Goal: Task Accomplishment & Management: Complete application form

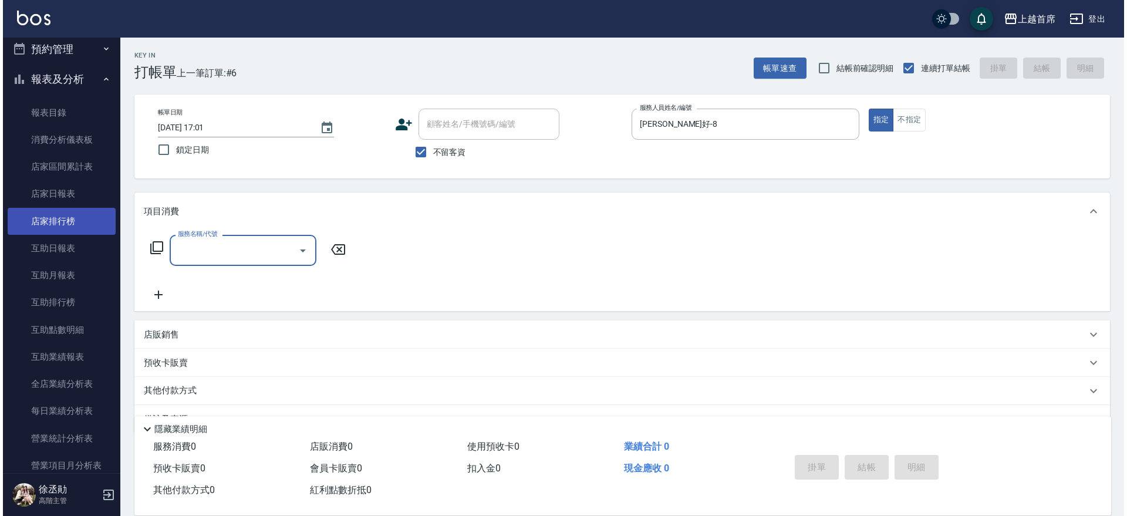
scroll to position [381, 0]
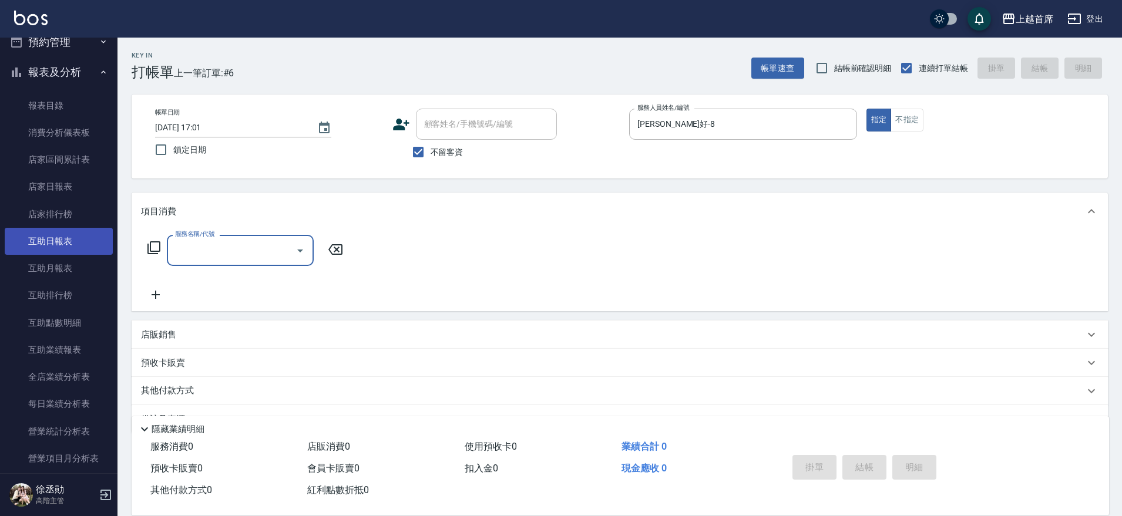
click at [72, 244] on link "互助日報表" at bounding box center [59, 241] width 108 height 27
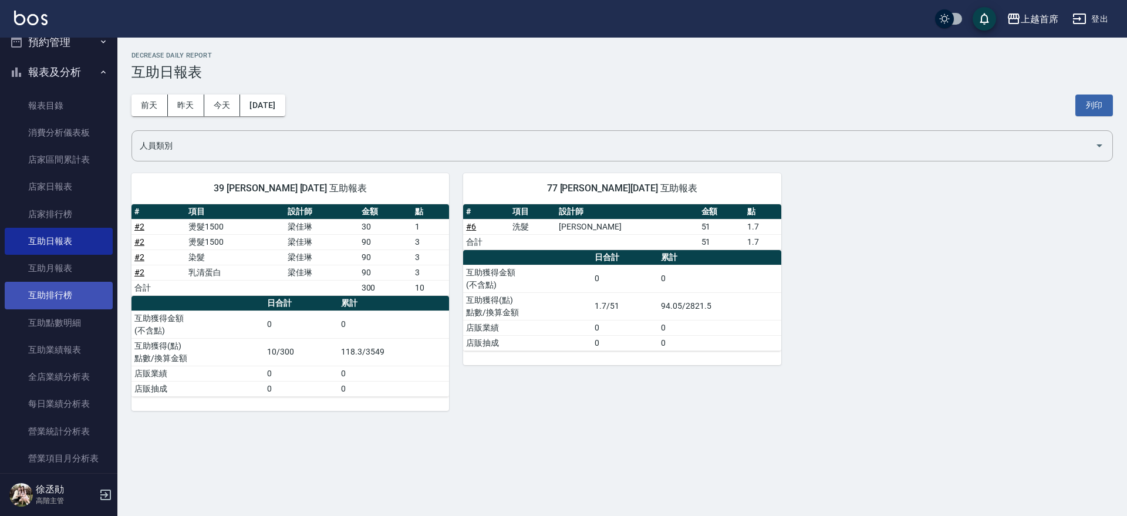
click at [66, 287] on link "互助排行榜" at bounding box center [59, 295] width 108 height 27
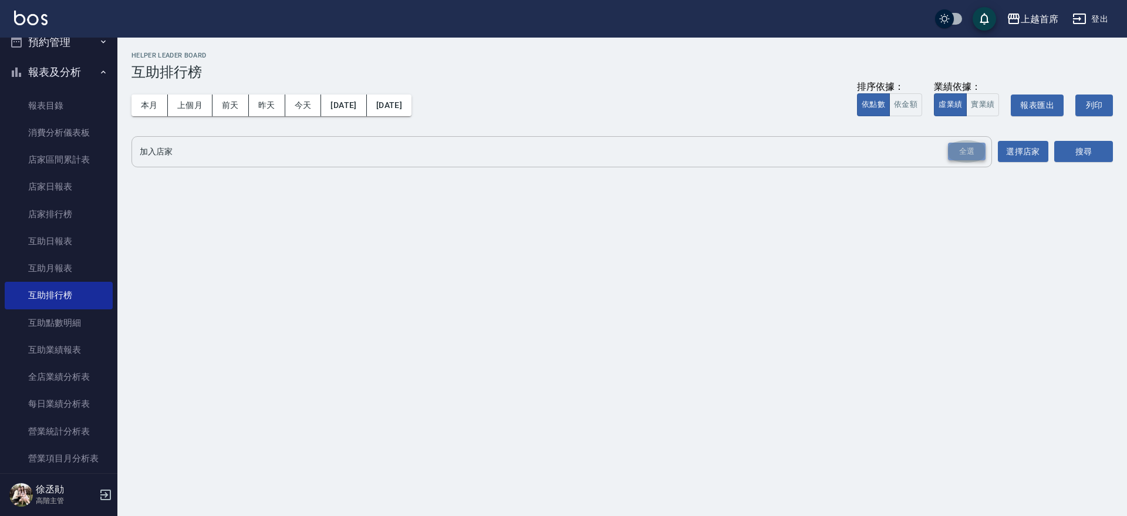
click at [962, 155] on div "全選" at bounding box center [967, 152] width 38 height 18
click at [1079, 149] on button "搜尋" at bounding box center [1084, 153] width 59 height 22
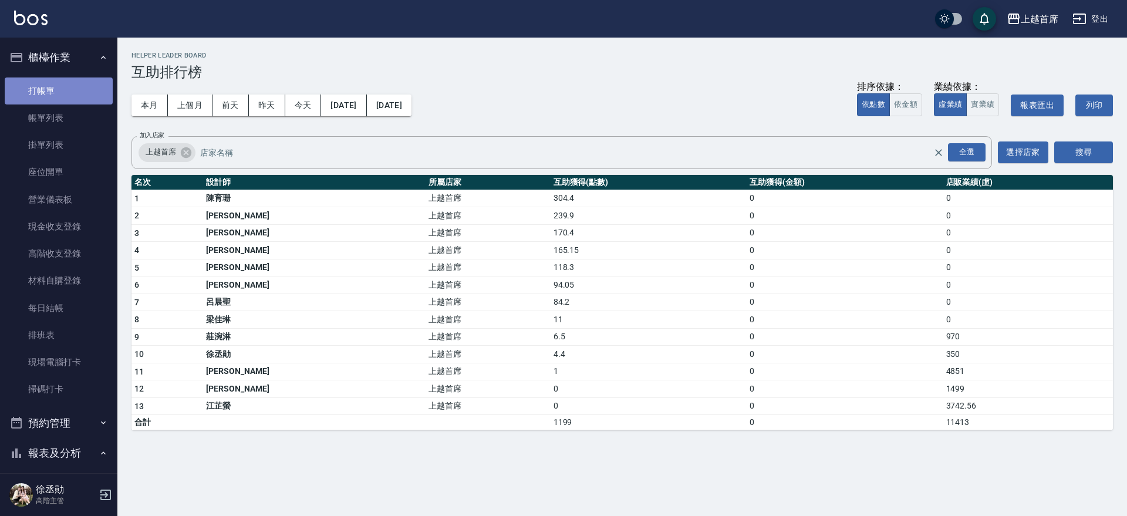
click at [99, 89] on link "打帳單" at bounding box center [59, 91] width 108 height 27
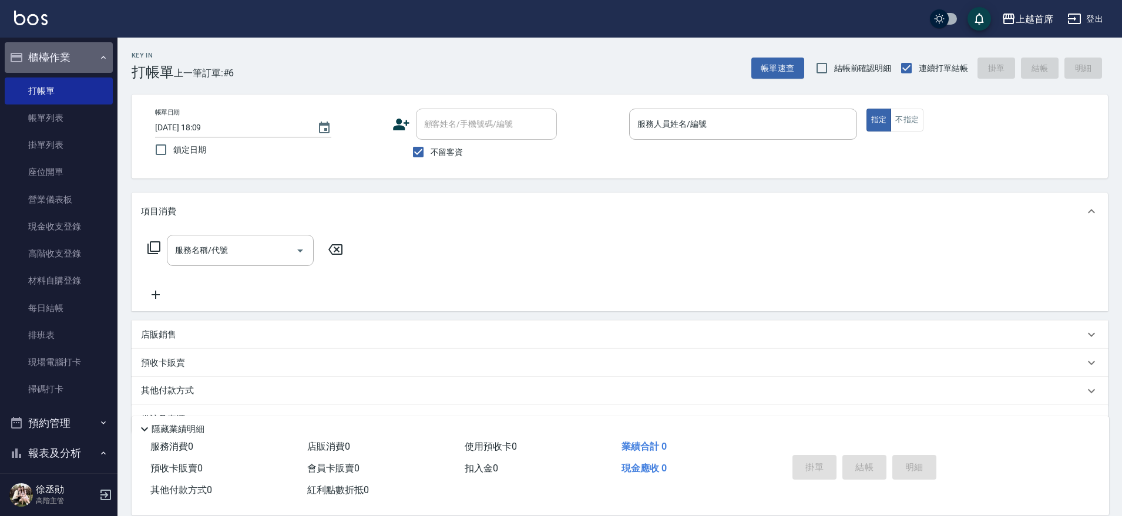
click at [86, 60] on button "櫃檯作業" at bounding box center [59, 57] width 108 height 31
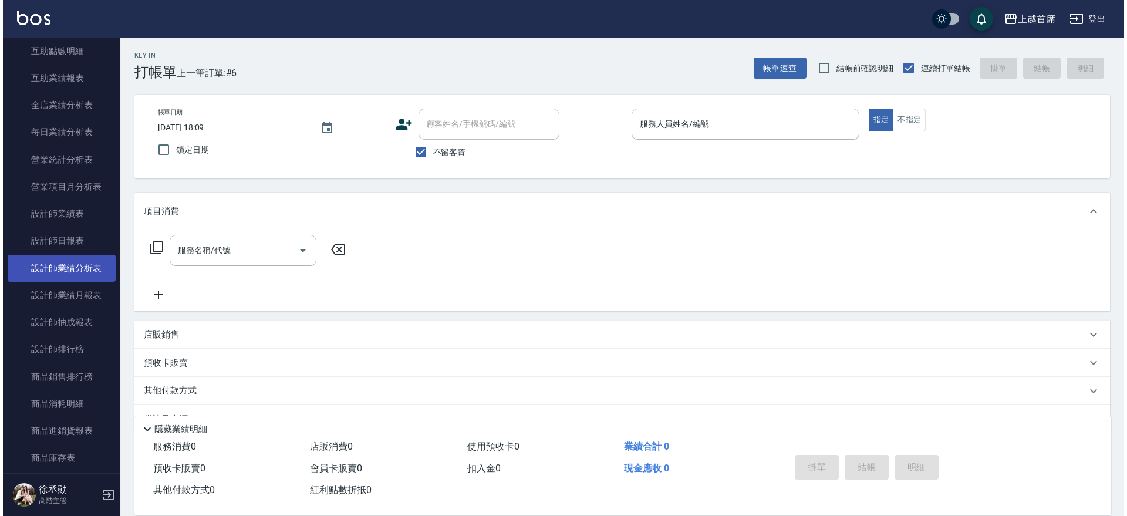
scroll to position [319, 0]
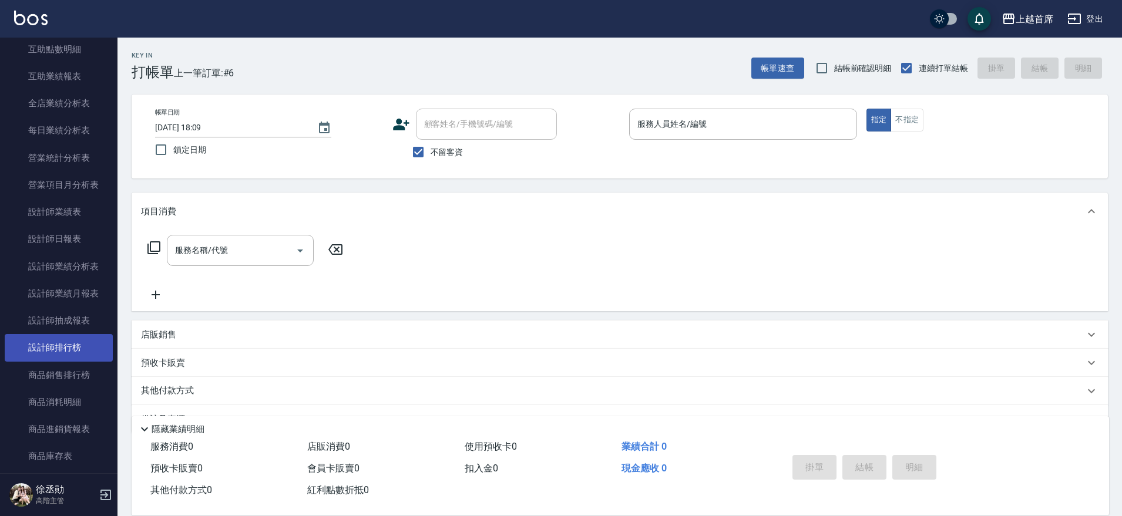
click at [56, 335] on link "設計師排行榜" at bounding box center [59, 347] width 108 height 27
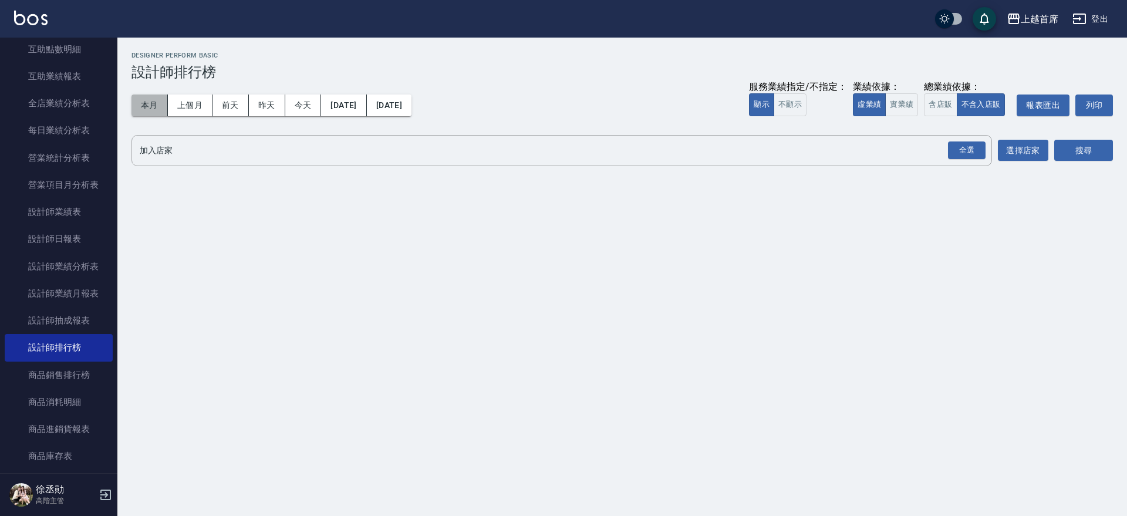
click at [153, 115] on button "本月" at bounding box center [150, 106] width 36 height 22
click at [909, 97] on button "實業績" at bounding box center [902, 104] width 33 height 23
click at [957, 140] on button "全選" at bounding box center [967, 150] width 42 height 23
click at [1054, 144] on div "加入店家 全選 加入店家 選擇店家 搜尋" at bounding box center [623, 150] width 982 height 31
click at [1071, 144] on button "搜尋" at bounding box center [1084, 151] width 59 height 22
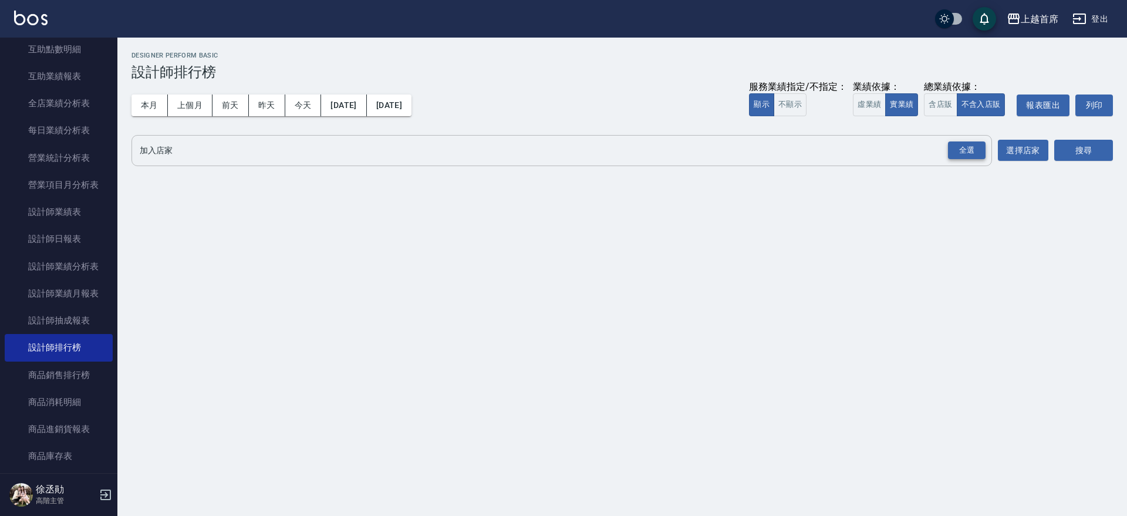
click at [964, 153] on div "全選" at bounding box center [967, 151] width 38 height 18
click at [1089, 148] on button "搜尋" at bounding box center [1084, 151] width 59 height 22
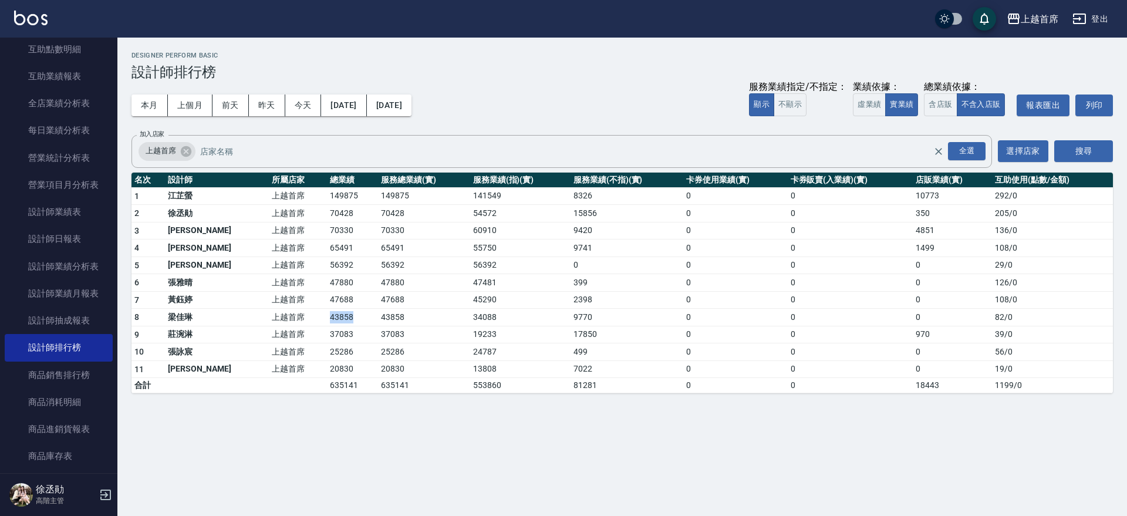
drag, startPoint x: 294, startPoint y: 318, endPoint x: 342, endPoint y: 315, distance: 47.7
click at [342, 315] on td "43858" at bounding box center [352, 318] width 51 height 18
click at [301, 95] on button "今天" at bounding box center [303, 106] width 36 height 22
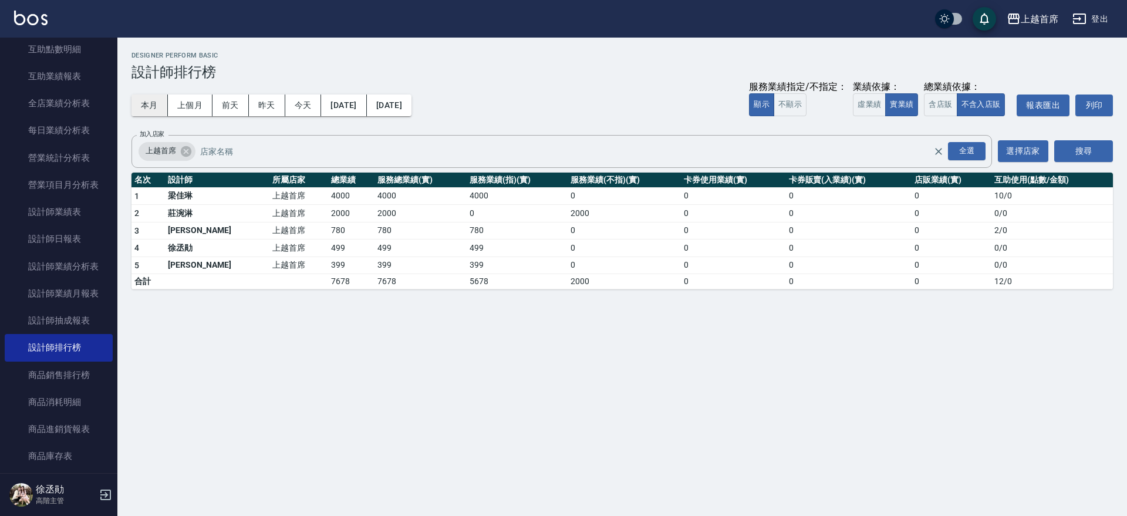
click at [153, 106] on button "本月" at bounding box center [150, 106] width 36 height 22
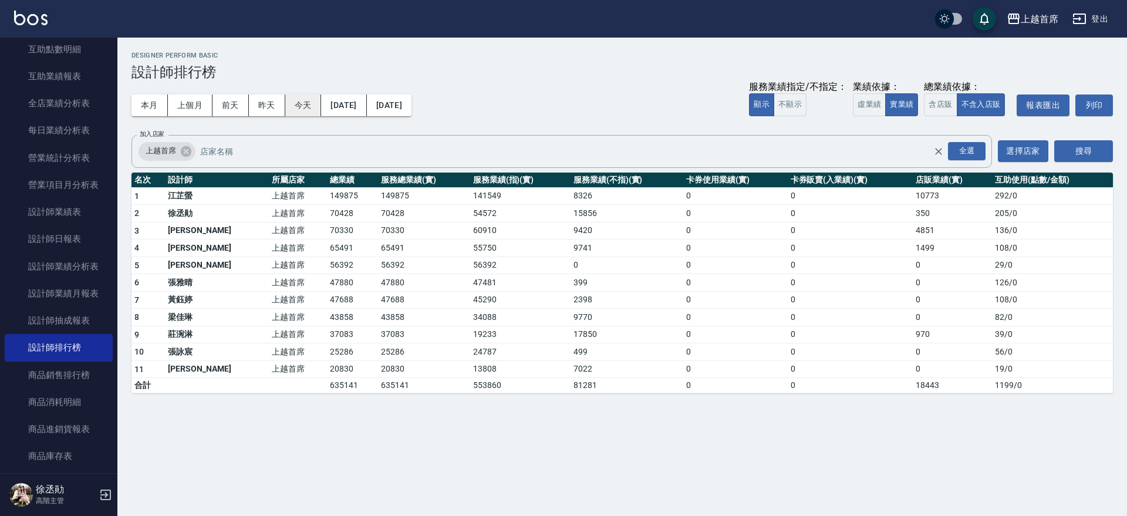
click at [296, 104] on button "今天" at bounding box center [303, 106] width 36 height 22
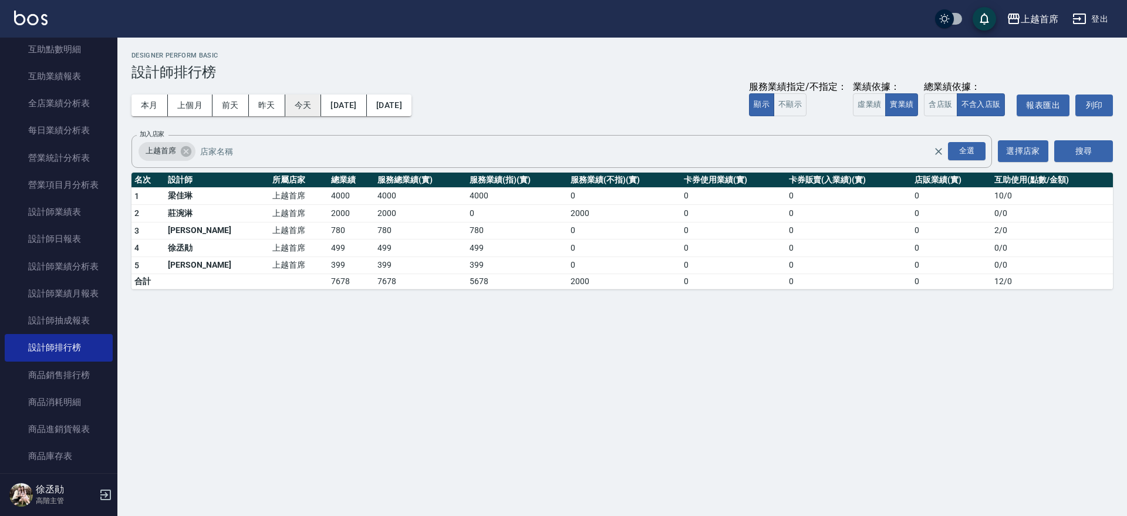
click at [304, 107] on button "今天" at bounding box center [303, 106] width 36 height 22
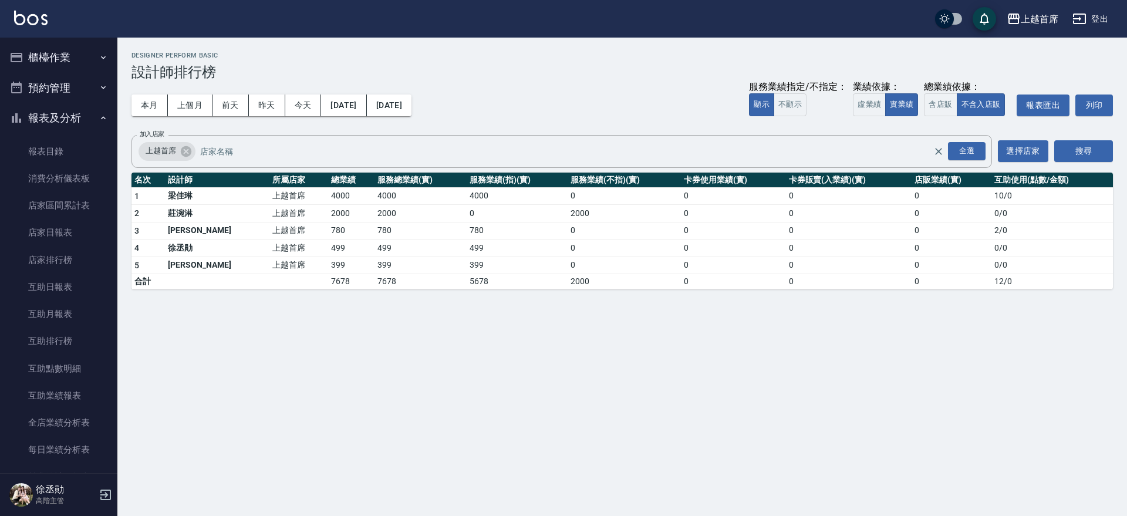
click at [72, 60] on button "櫃檯作業" at bounding box center [59, 57] width 108 height 31
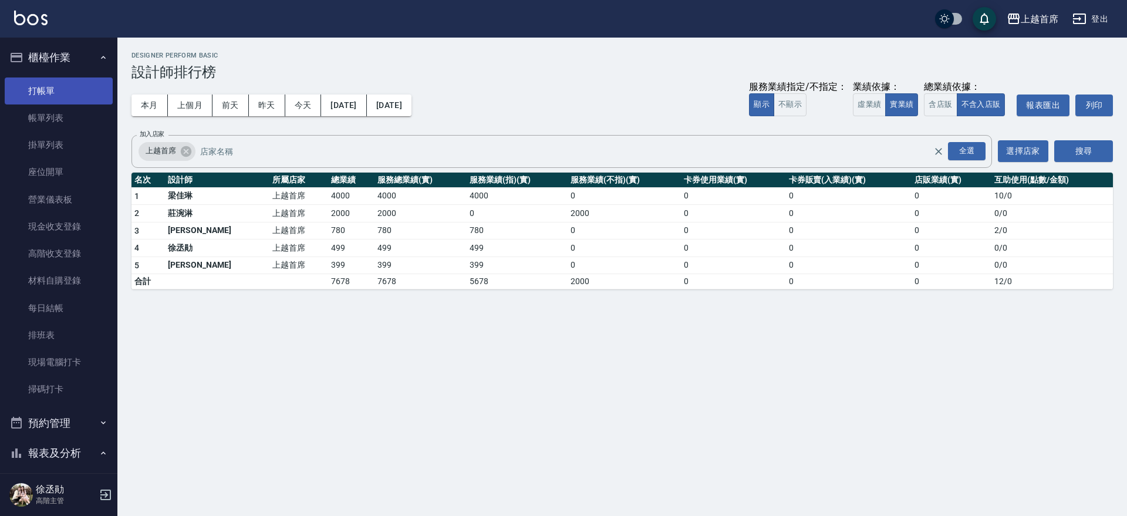
click at [86, 92] on link "打帳單" at bounding box center [59, 91] width 108 height 27
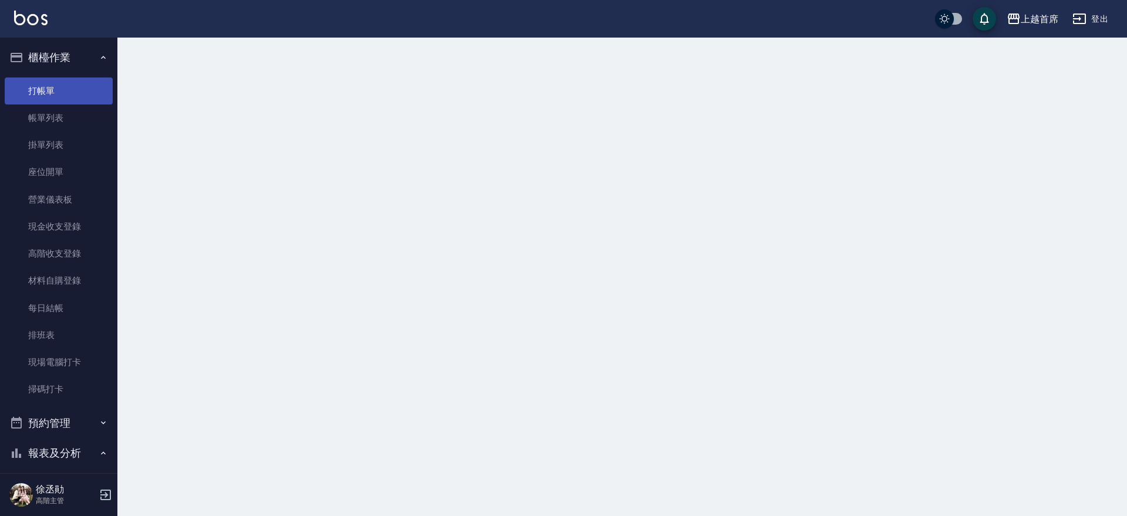
click at [86, 92] on link "打帳單" at bounding box center [59, 91] width 108 height 27
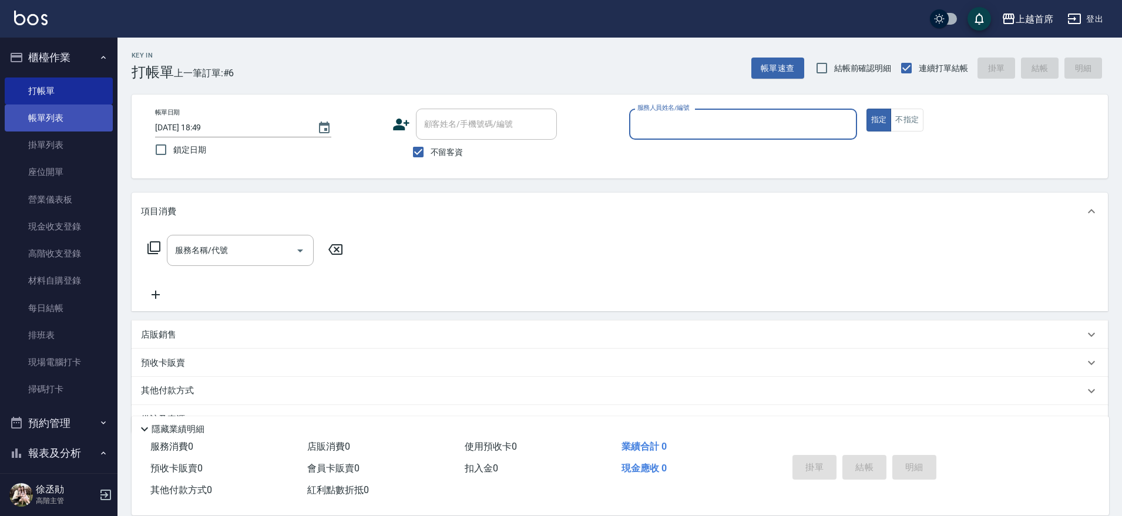
click at [32, 107] on link "帳單列表" at bounding box center [59, 118] width 108 height 27
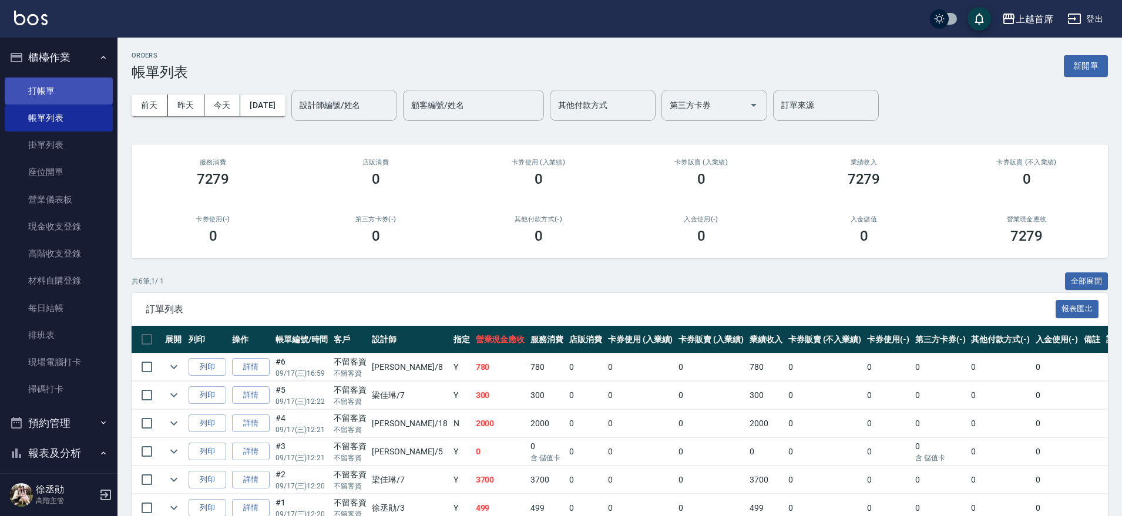
click at [63, 89] on link "打帳單" at bounding box center [59, 91] width 108 height 27
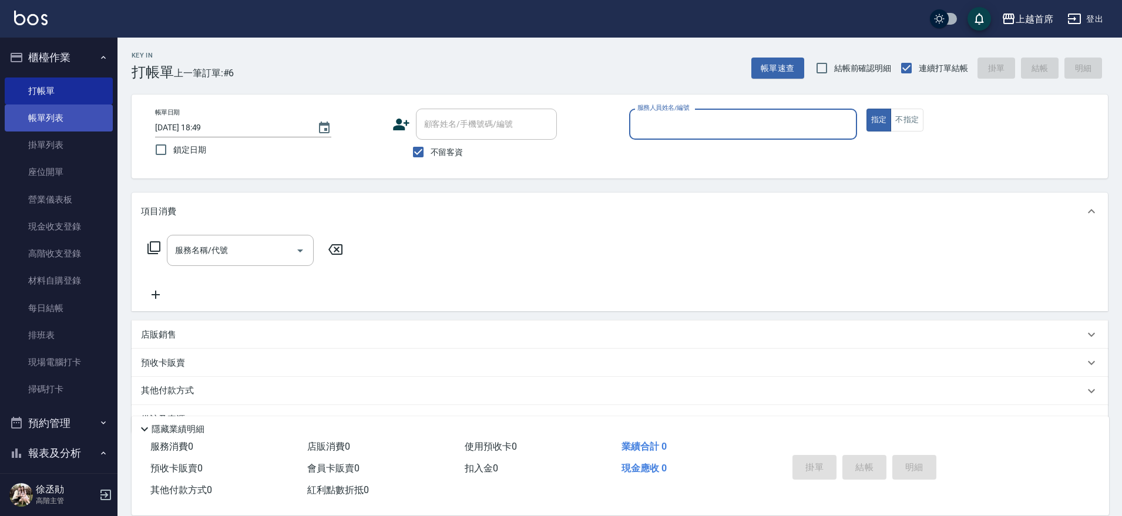
click at [64, 107] on link "帳單列表" at bounding box center [59, 118] width 108 height 27
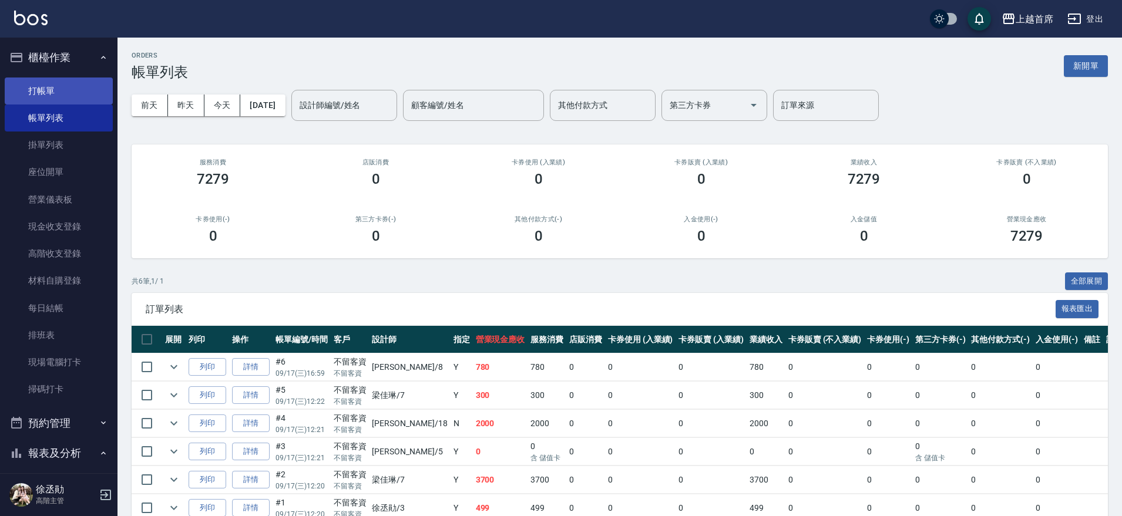
drag, startPoint x: 186, startPoint y: 5, endPoint x: 62, endPoint y: 97, distance: 154.9
click at [62, 97] on link "打帳單" at bounding box center [59, 91] width 108 height 27
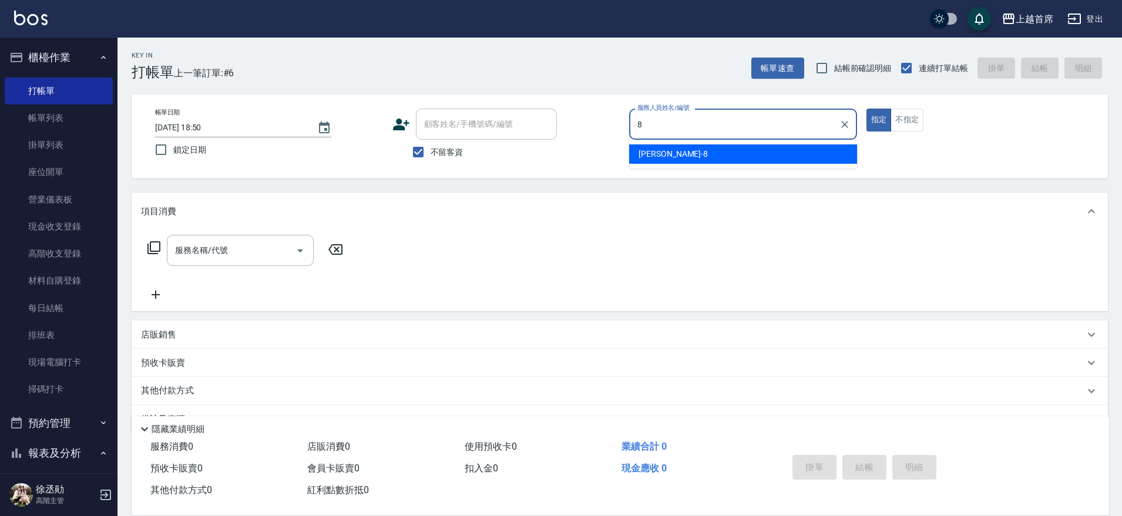
type input "[PERSON_NAME]好-8"
type button "true"
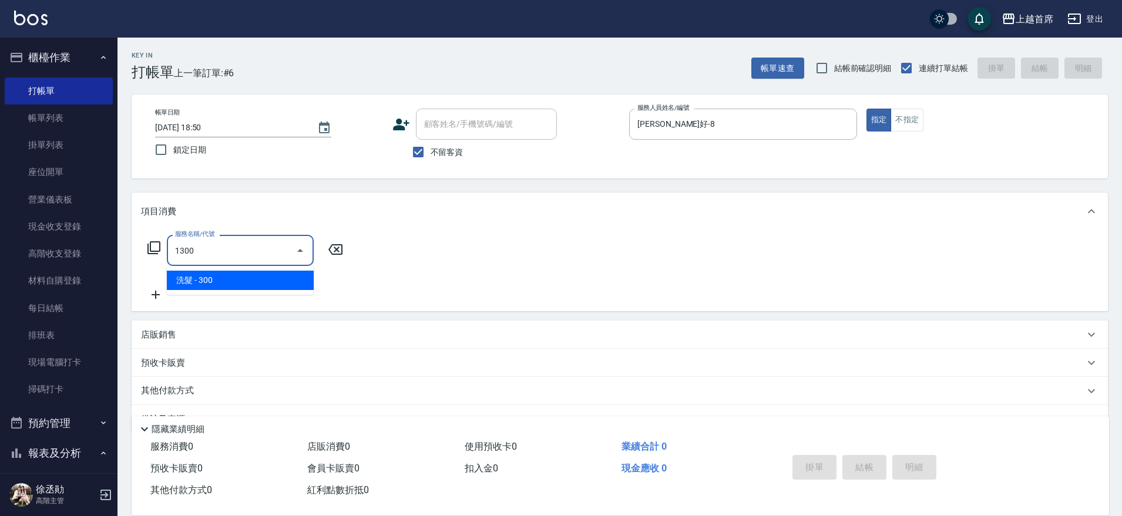
type input "洗髮(1300)"
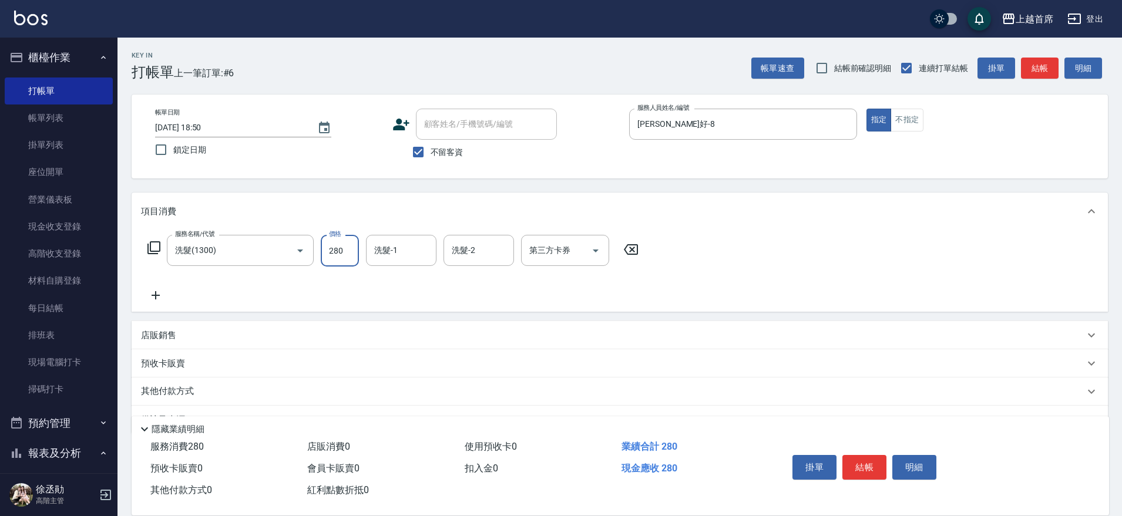
type input "280"
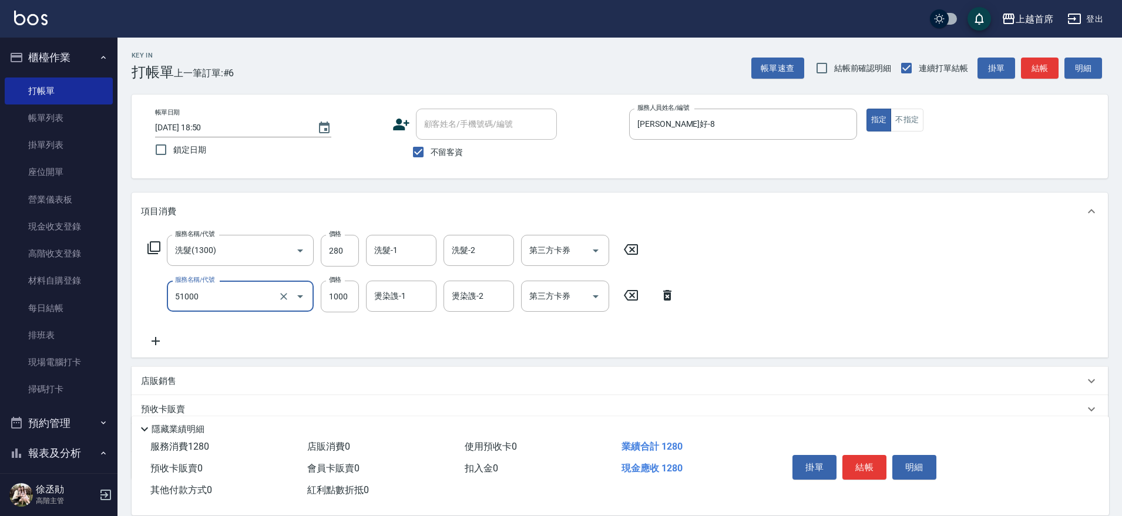
type input "酵素/紅鑽/焦糖/單噴精華液(51000)"
type input "1350"
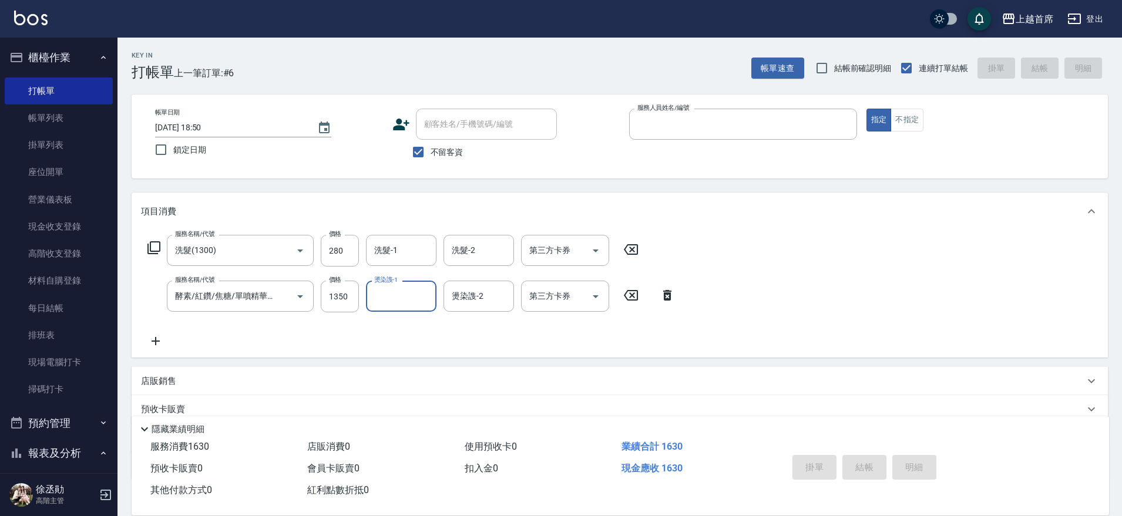
type input "3"
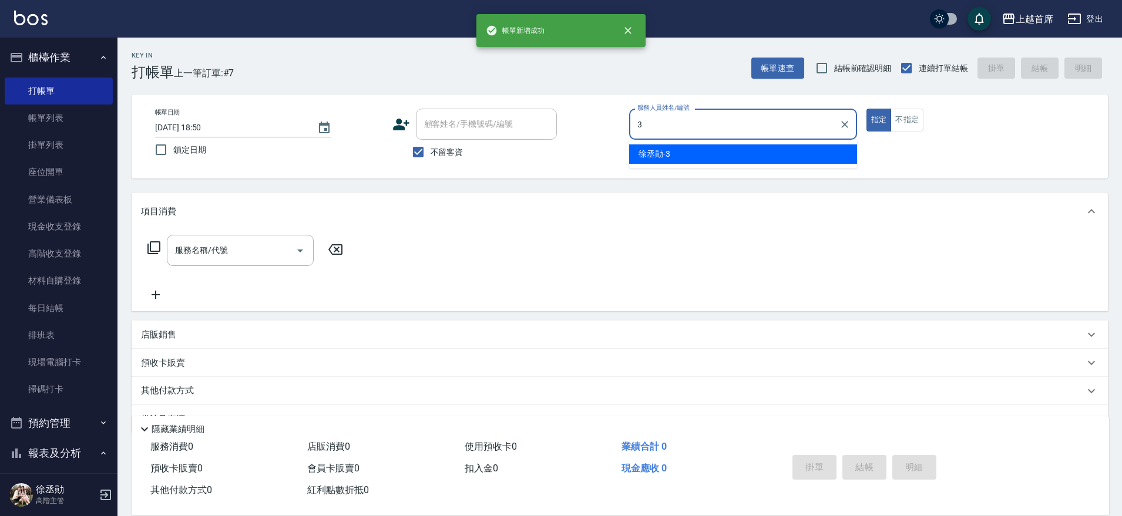
type input "[PERSON_NAME]-3"
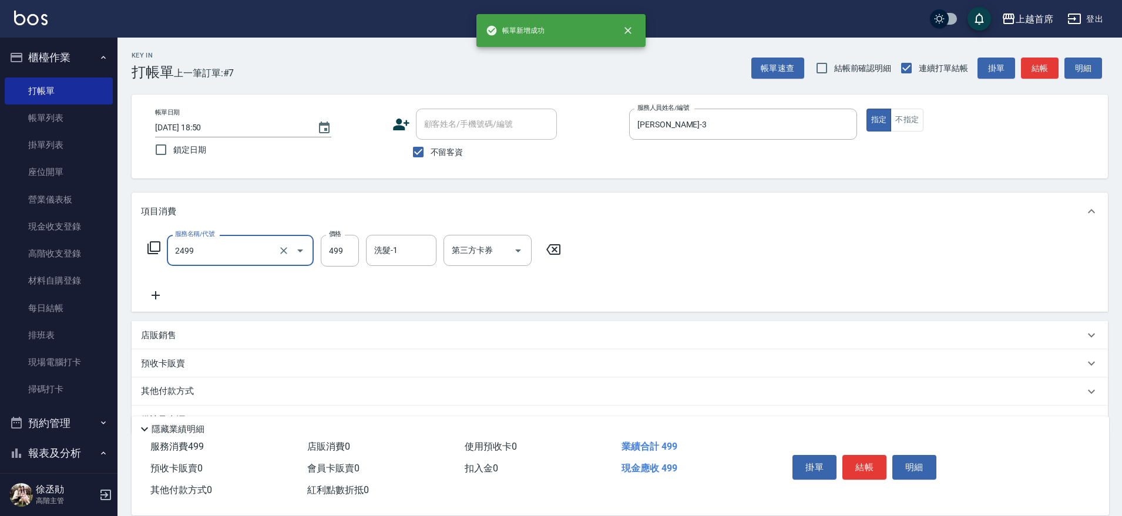
type input "499海鹽洗剪套餐(2499)"
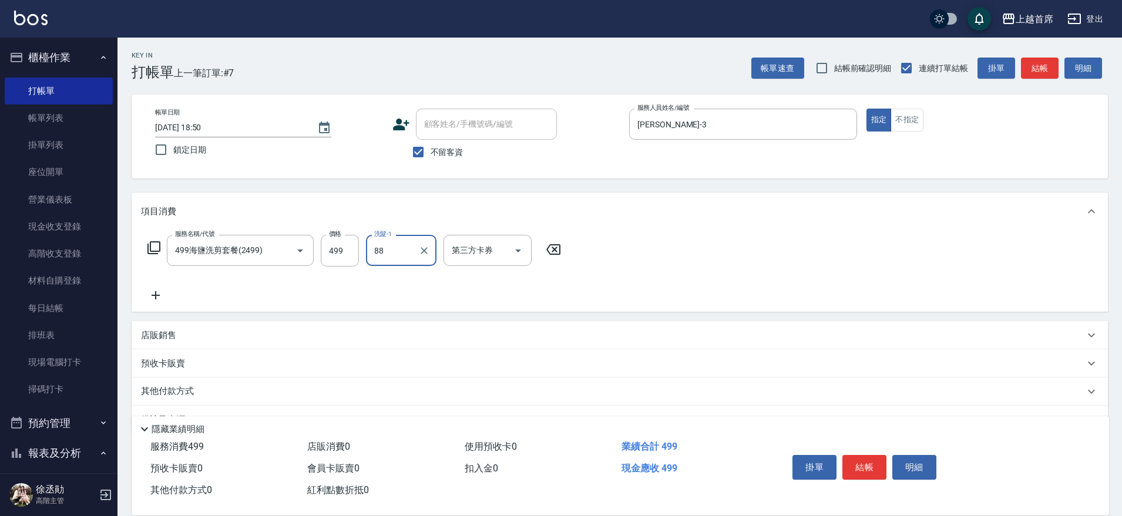
type input "88"
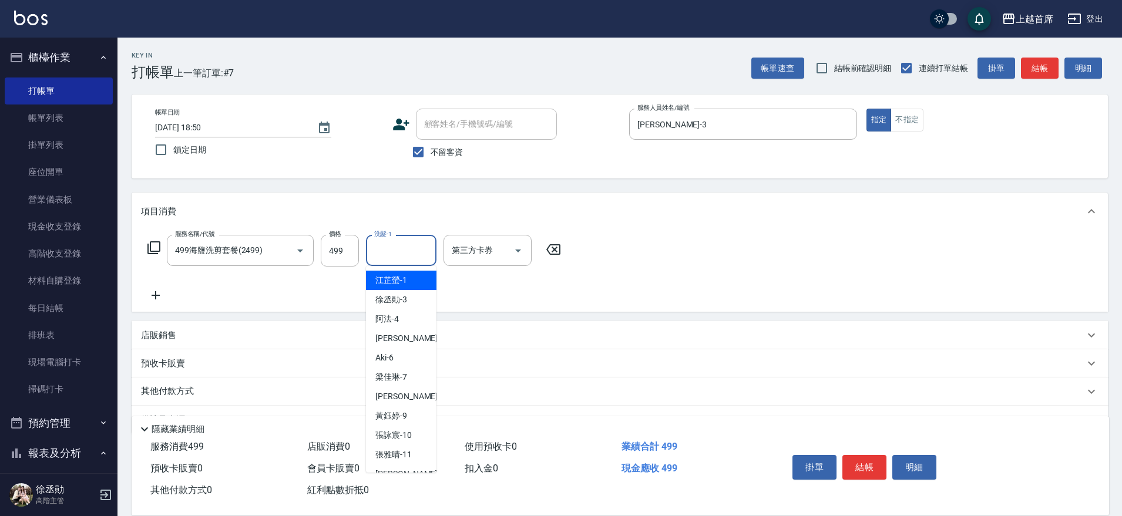
click at [400, 251] on input "洗髮-1" at bounding box center [401, 250] width 60 height 21
type input "[PERSON_NAME]-77"
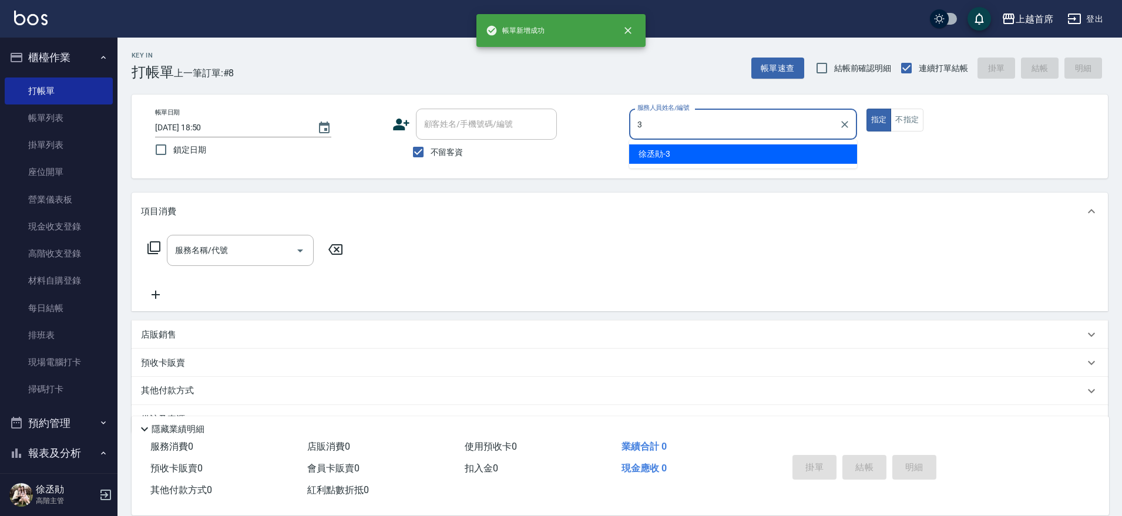
type input "[PERSON_NAME]-3"
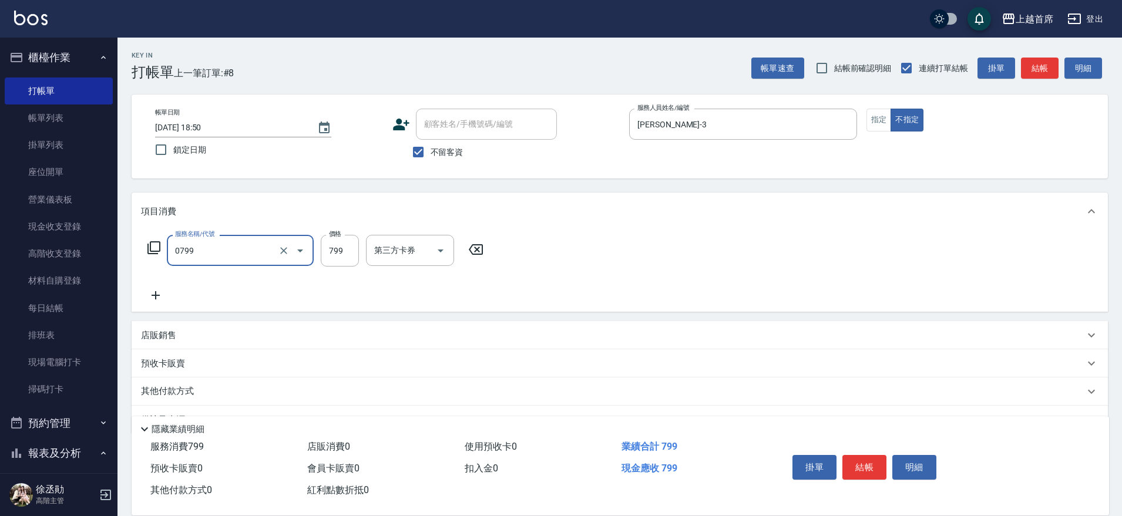
type input "精油799(0799)"
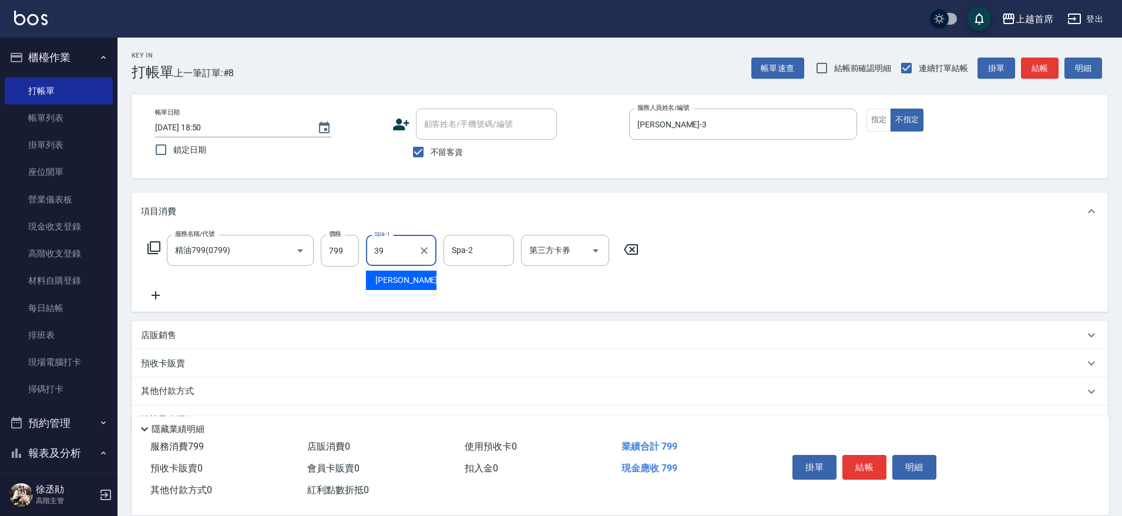
type input "[PERSON_NAME]-39"
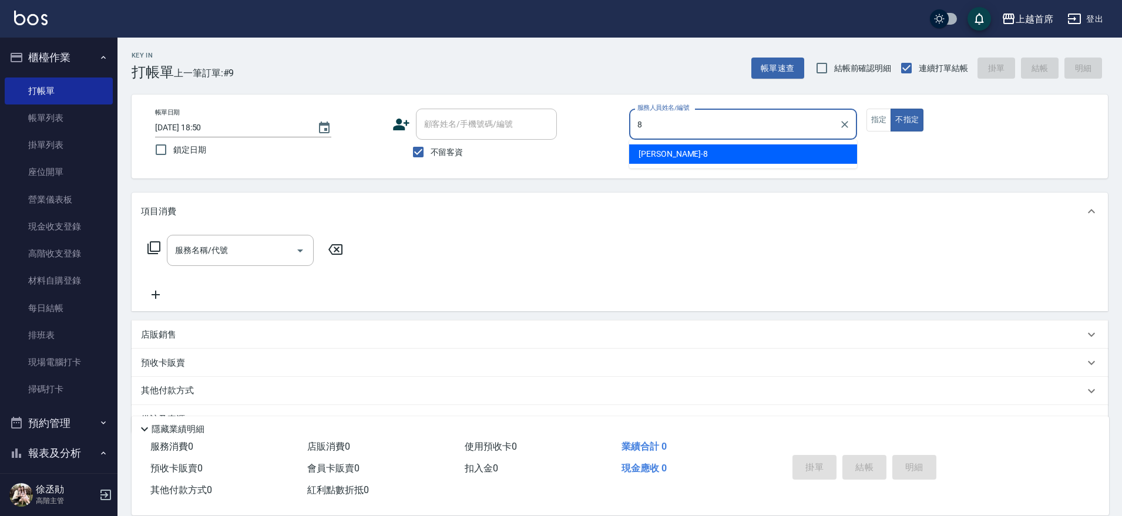
type input "[PERSON_NAME]好-8"
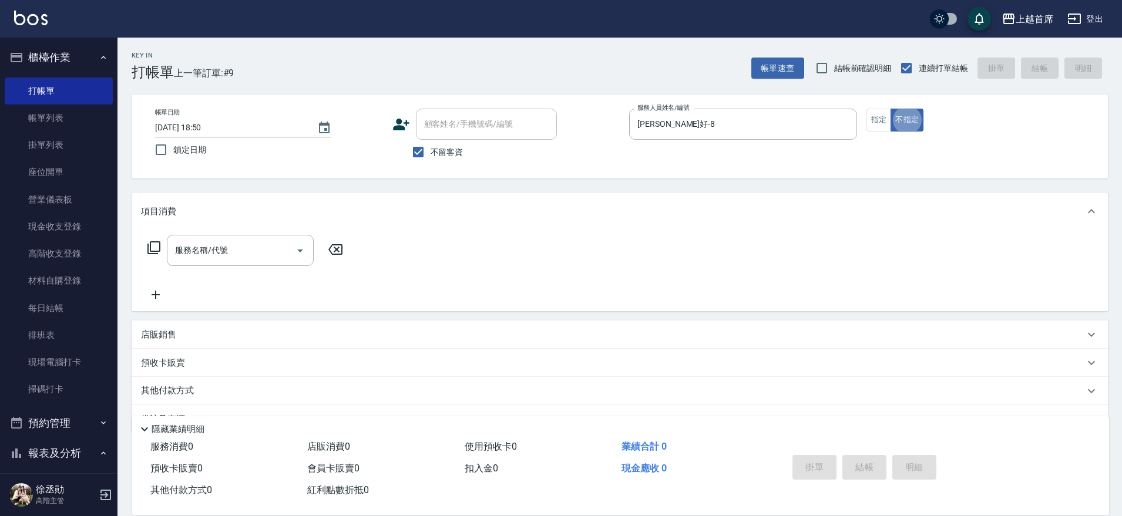
type button "false"
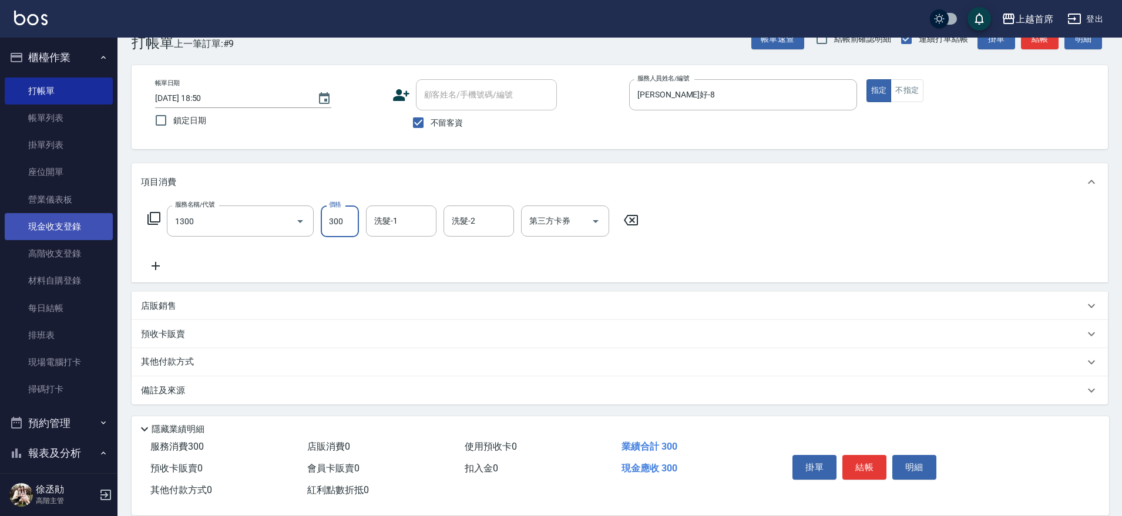
type input "洗髮(1300)"
type input "[PERSON_NAME]-39"
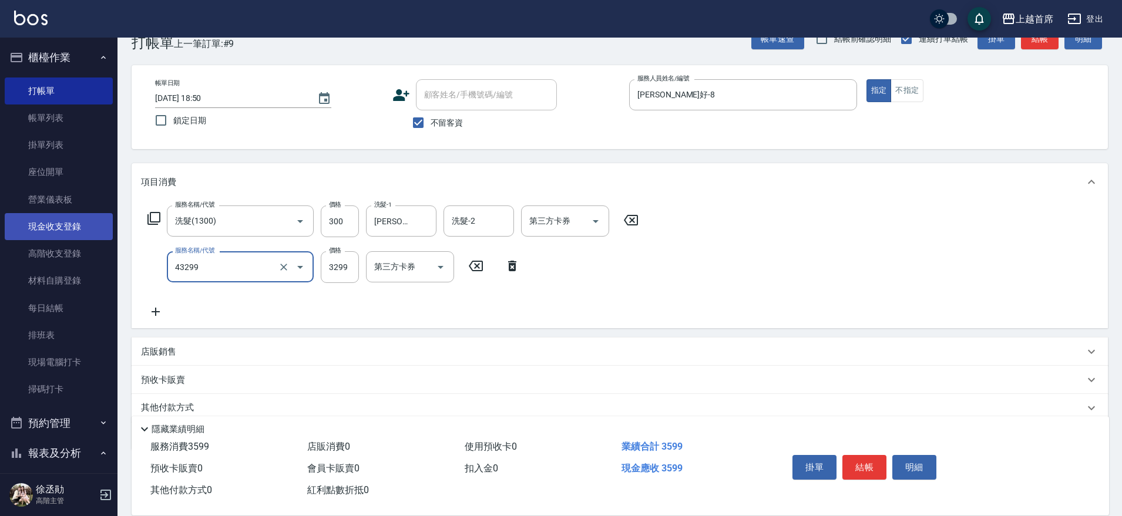
type input "染髮A餐(43299)"
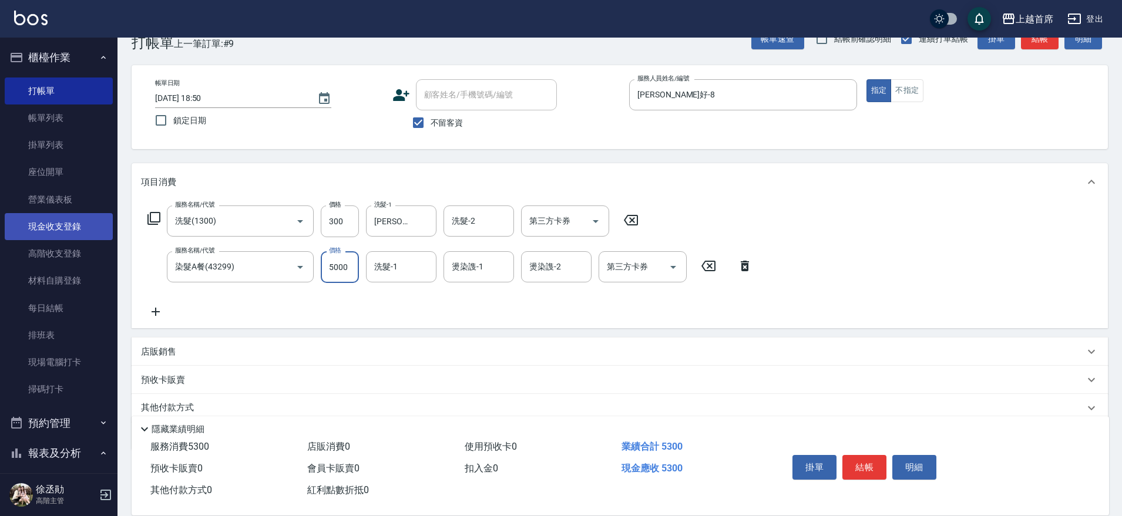
type input "5000"
type input "[PERSON_NAME]-39"
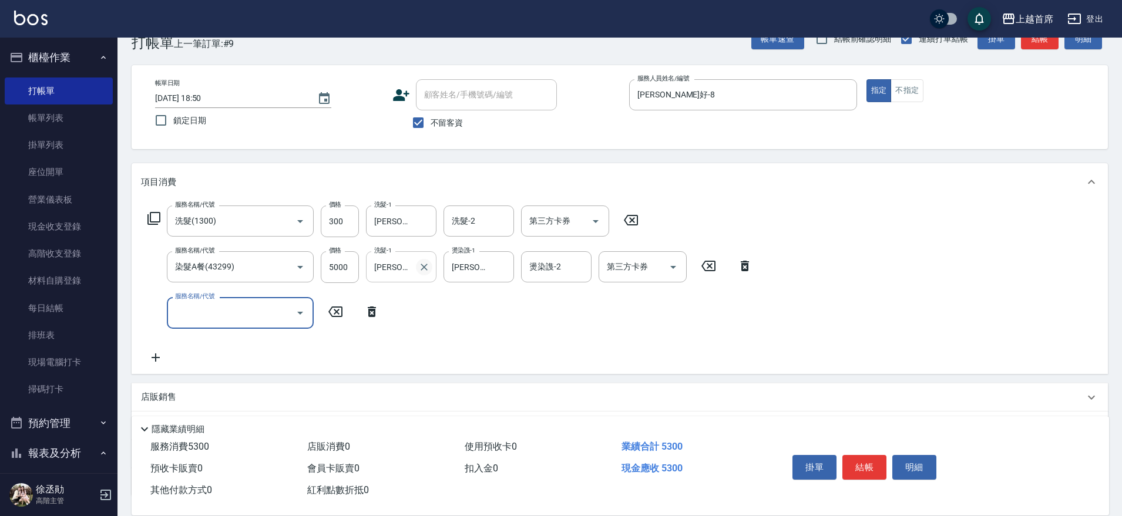
click at [418, 265] on icon "Clear" at bounding box center [424, 267] width 12 height 12
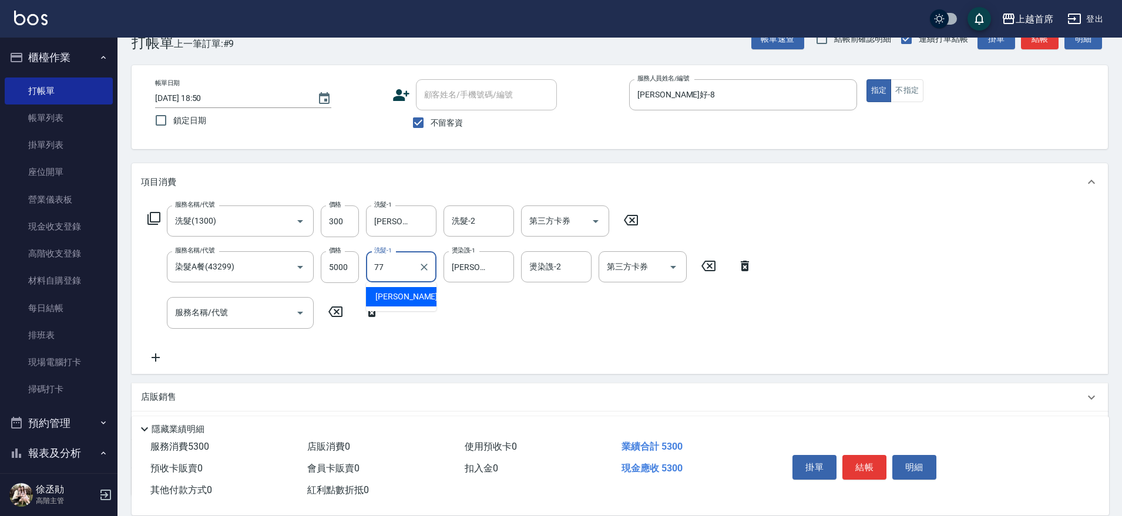
type input "[PERSON_NAME]-77"
type input "唐"
type input "[PERSON_NAME]-77"
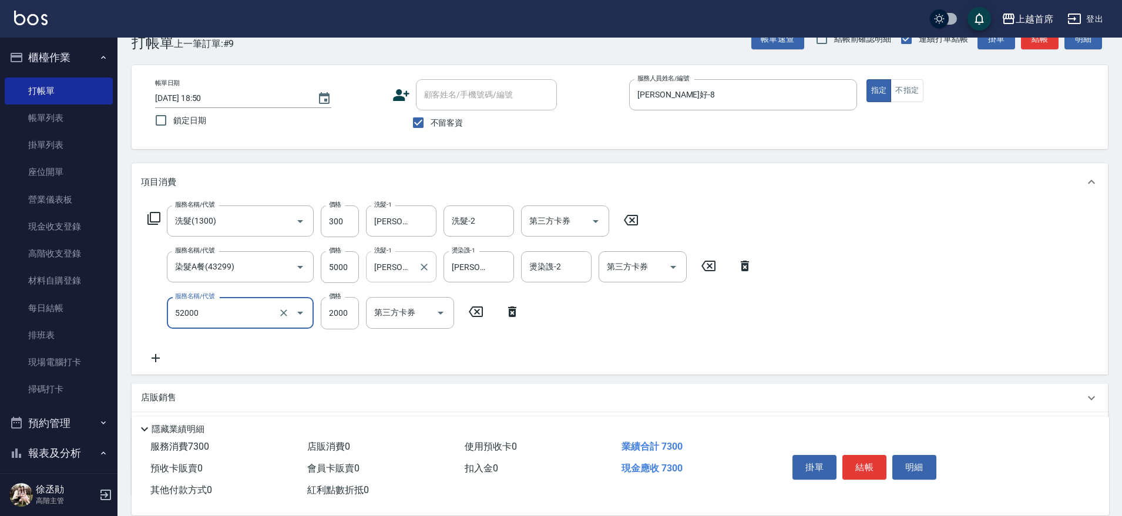
type input "黑耀光護髮(52000)"
type input "5500"
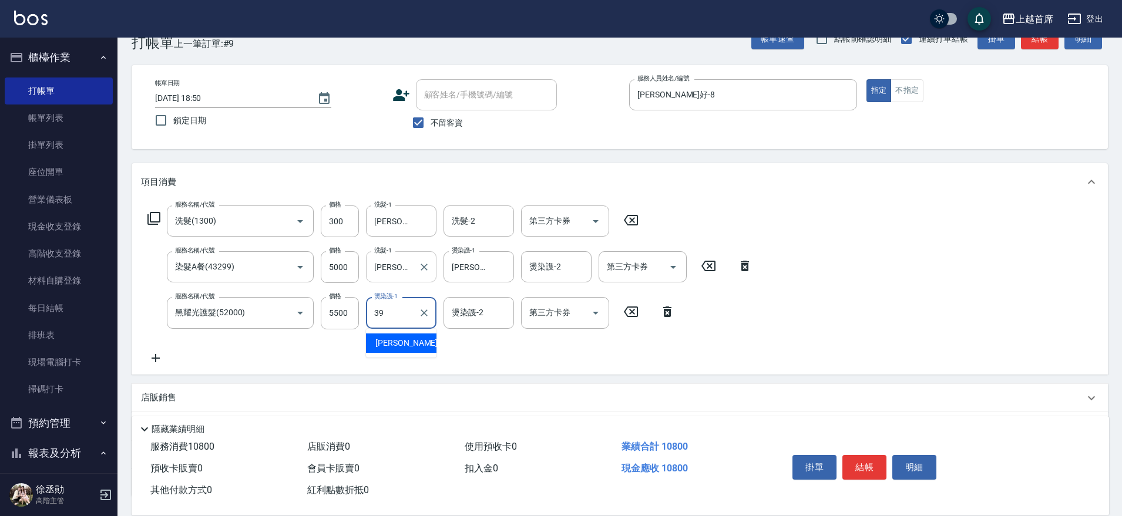
type input "[PERSON_NAME]-39"
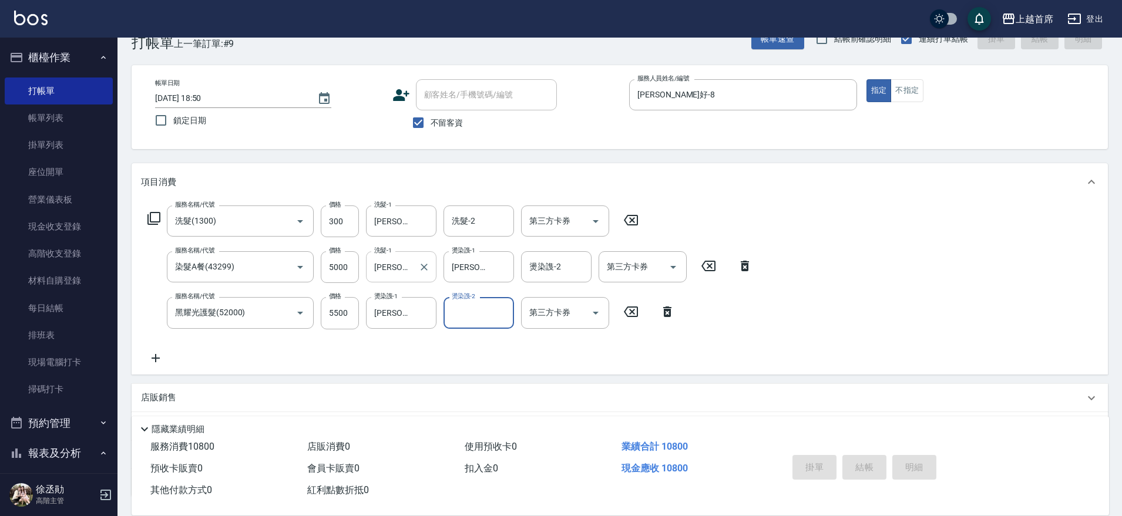
type input "[DATE] 18:51"
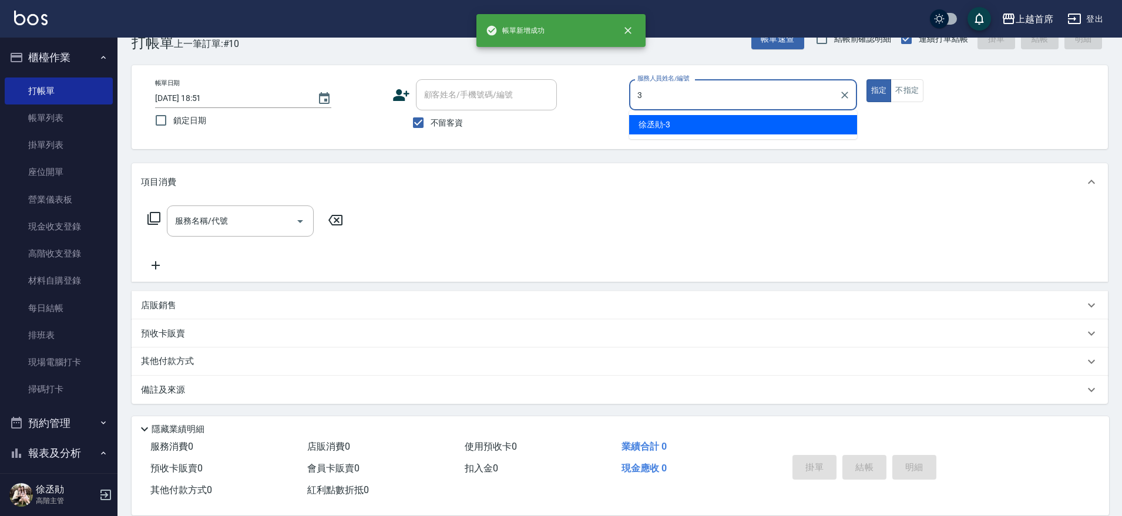
type input "[PERSON_NAME]-3"
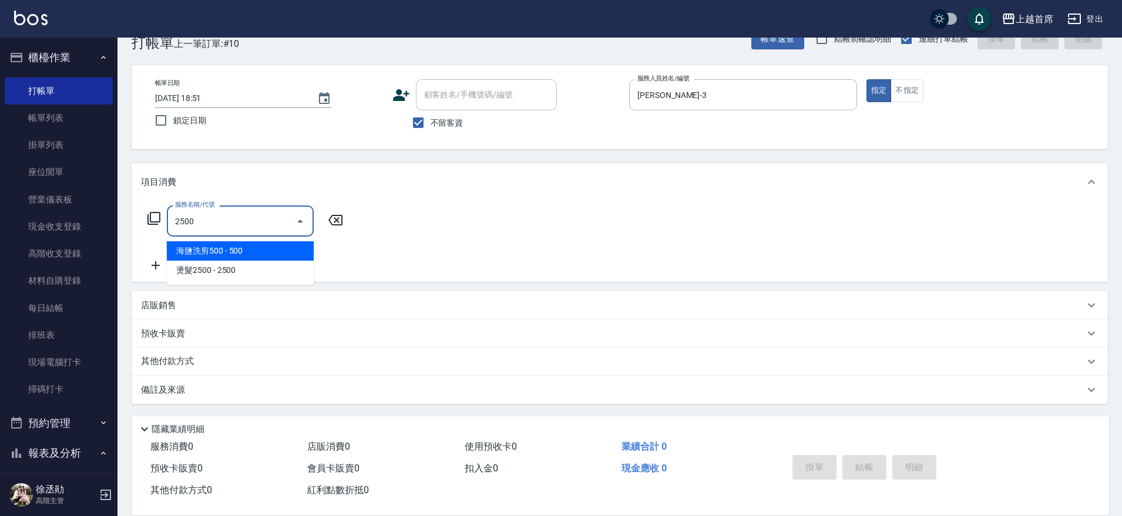
type input "海鹽洗剪500(2500)"
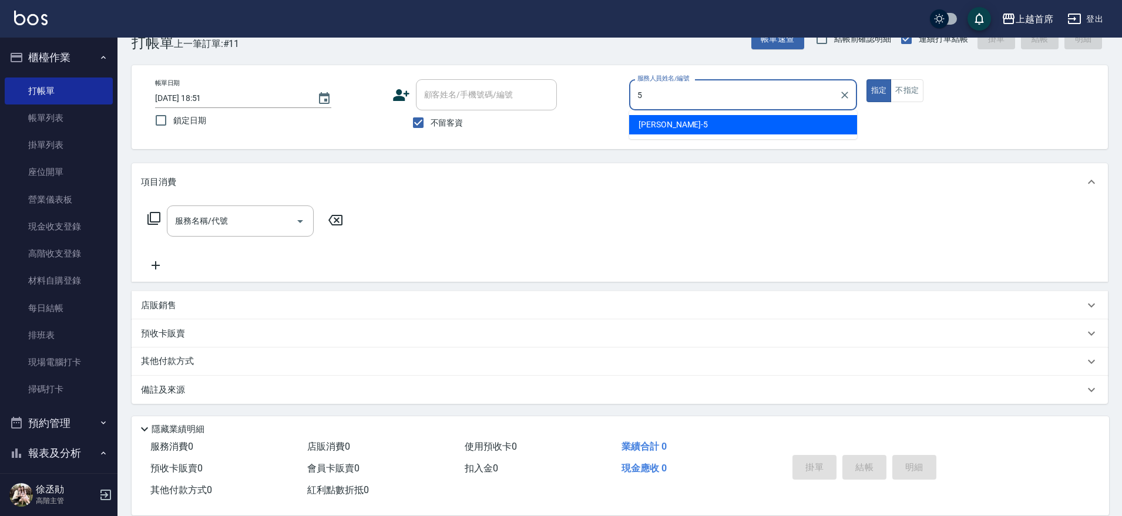
type input "[PERSON_NAME]-5"
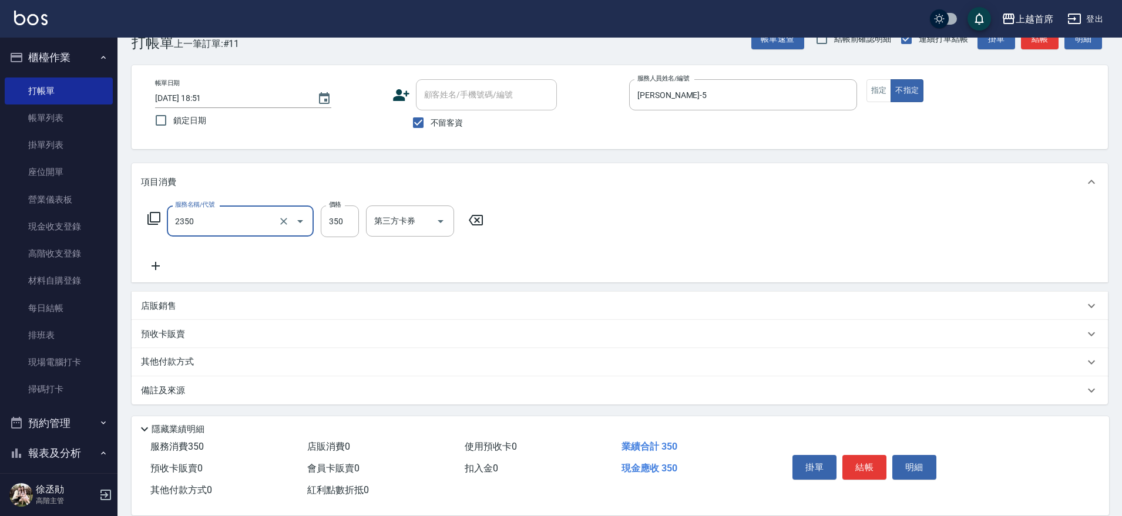
type input "不指定洗剪350(2350)"
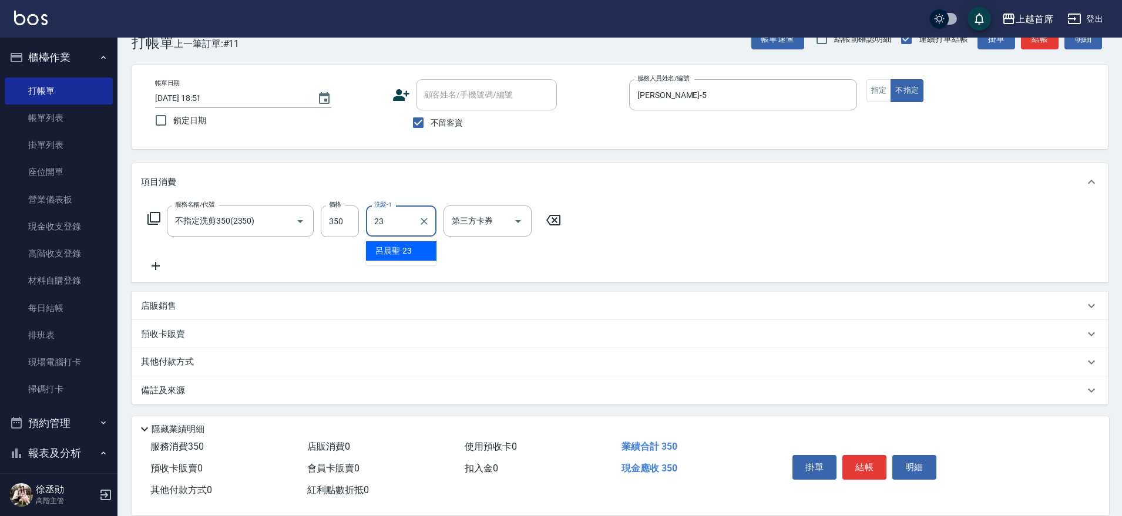
type input "[PERSON_NAME]-23"
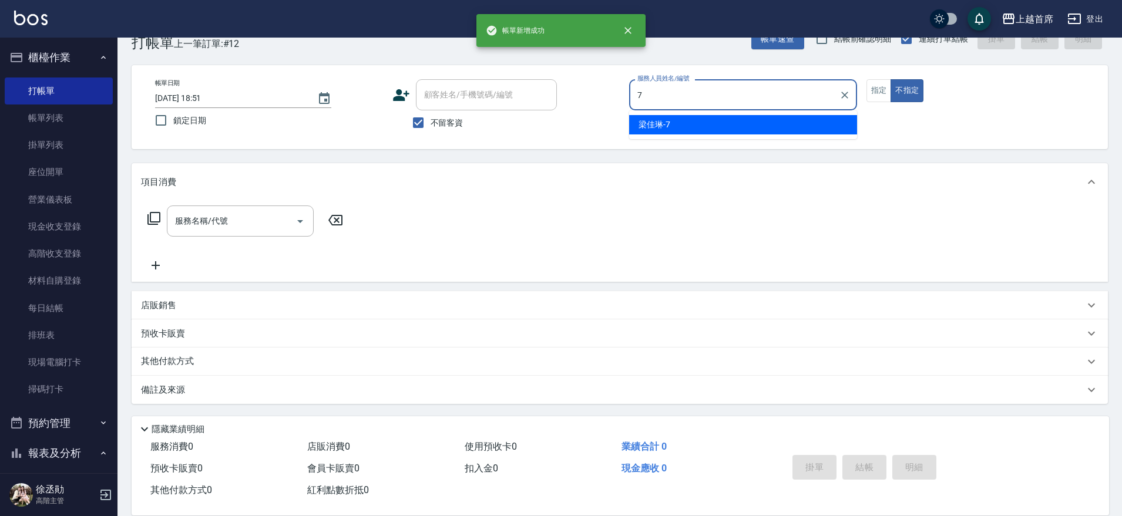
type input "[PERSON_NAME]-7"
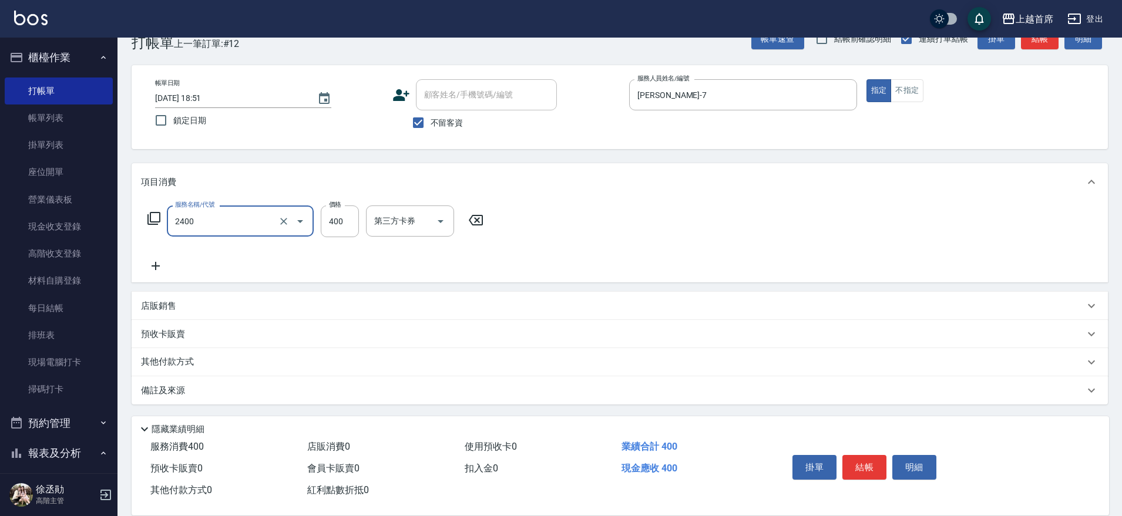
type input "指定一般洗剪400(2400)"
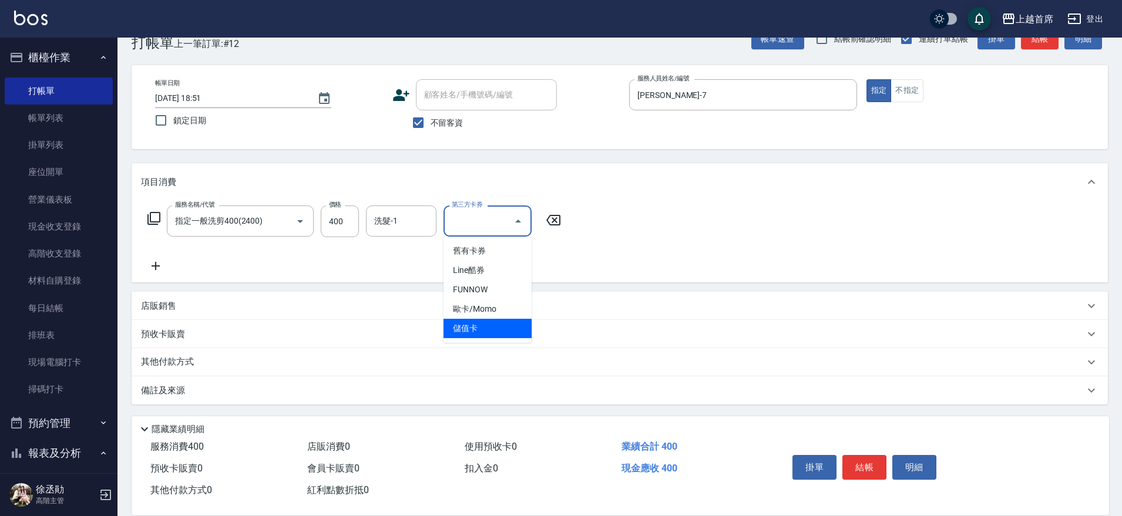
type input "儲值卡"
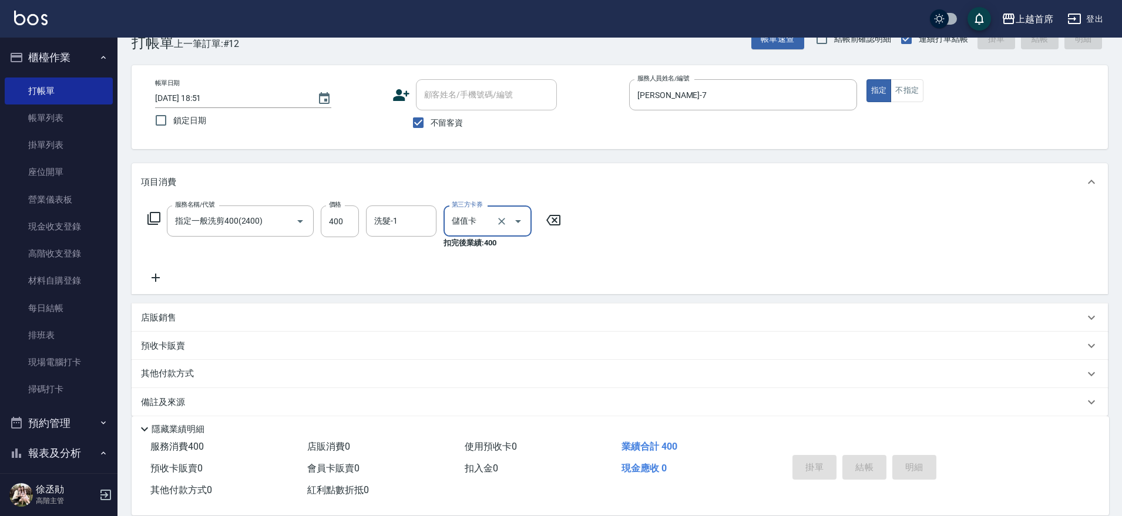
type input "[DATE] 18:52"
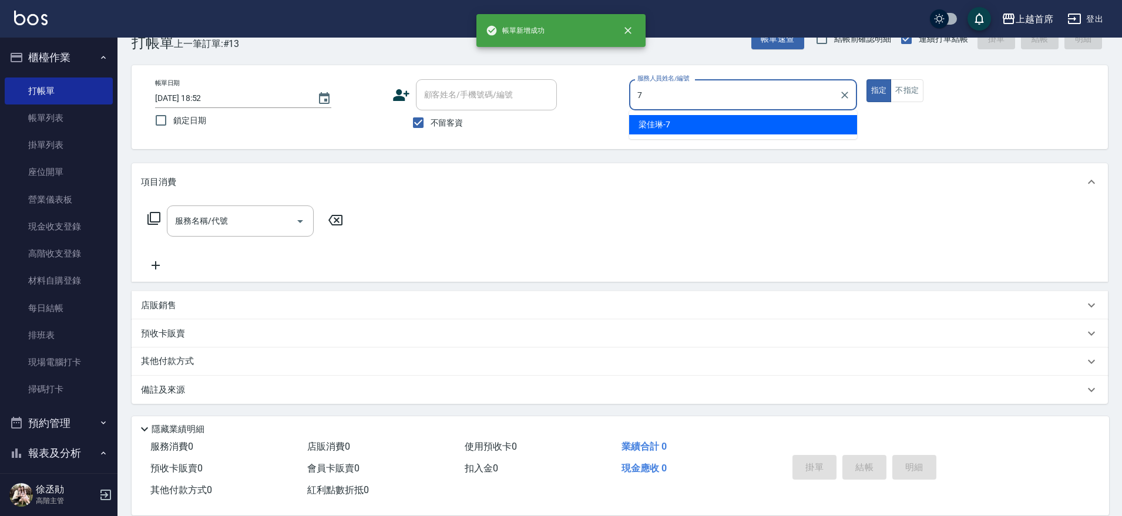
type input "[PERSON_NAME]-7"
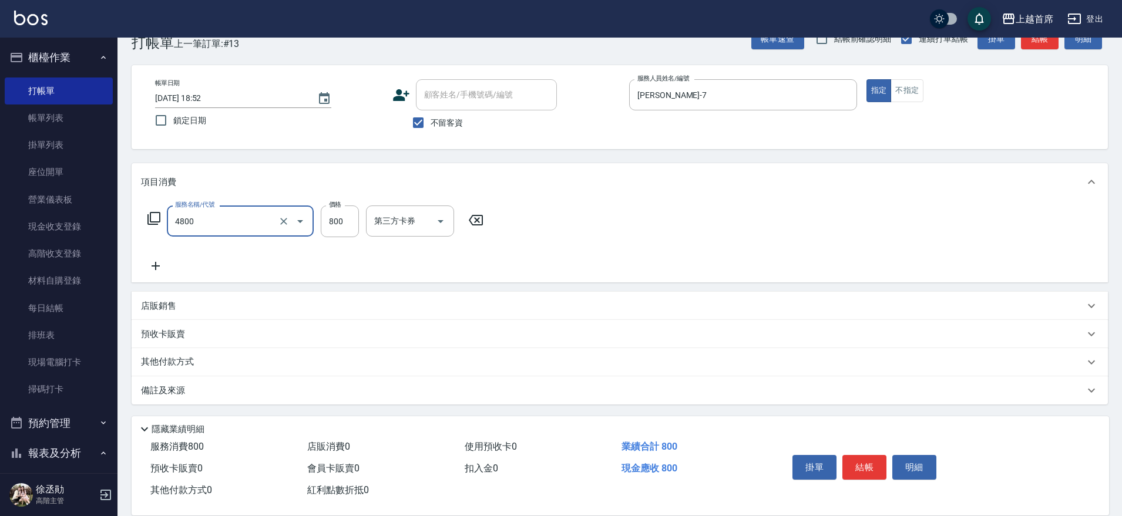
type input "漂髮800(4800)"
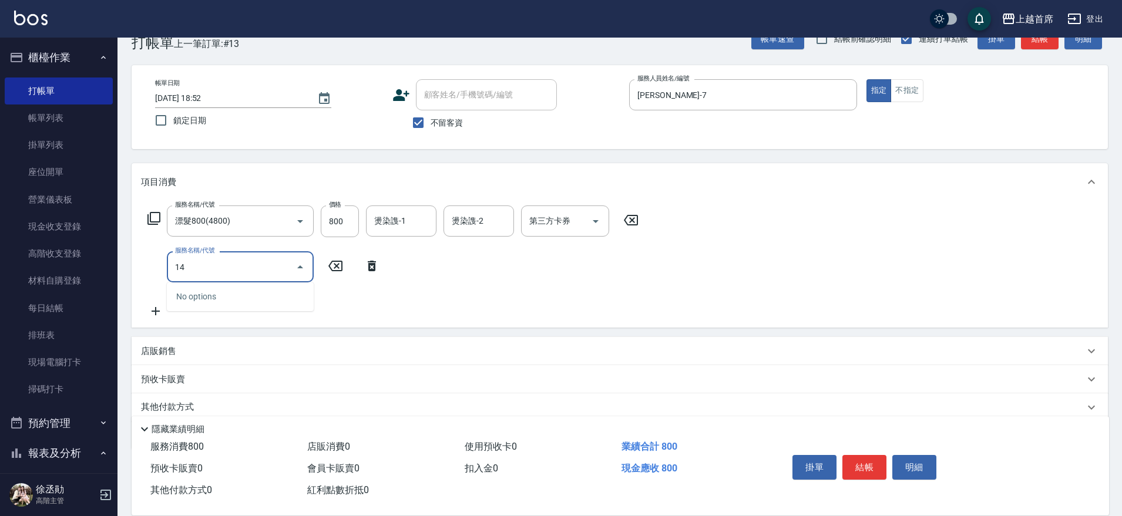
type input "1"
type input "漂髮800(4800)"
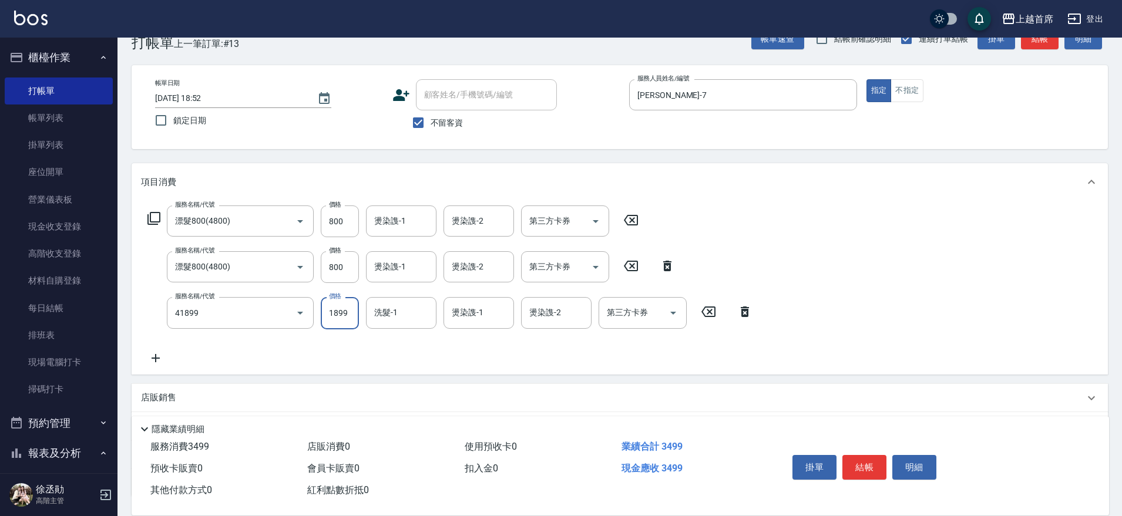
type input "染髮D餐(41899)"
type input "899"
click at [376, 213] on input "燙染謢-1" at bounding box center [401, 221] width 60 height 21
click at [326, 223] on input "800" at bounding box center [340, 222] width 38 height 32
click at [336, 225] on input "800" at bounding box center [340, 222] width 38 height 32
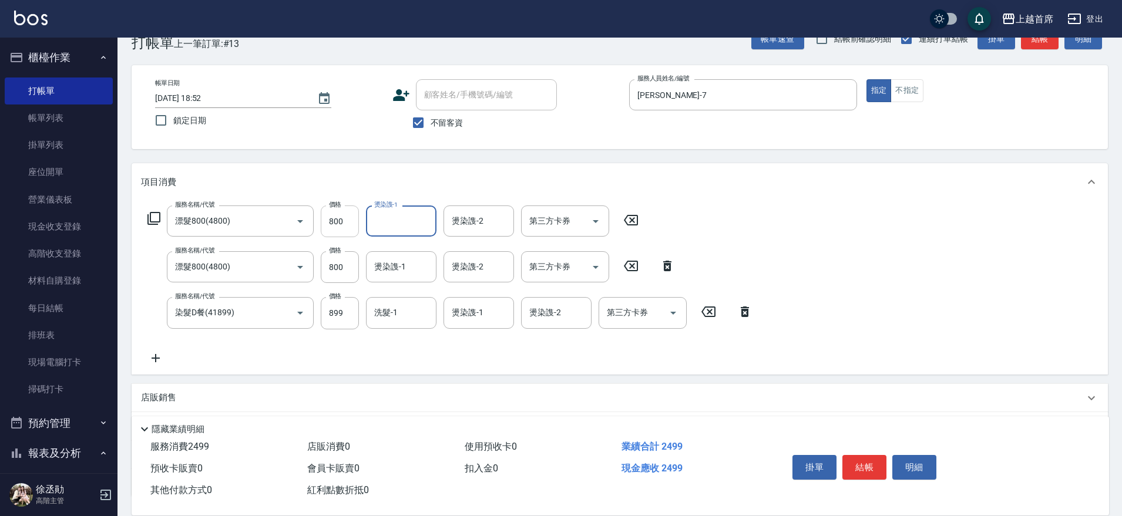
click at [339, 224] on input "800" at bounding box center [340, 222] width 38 height 32
click at [311, 212] on div "服務名稱/代號 漂髮800(4800) 服務名稱/代號 價格 800 價格 燙染謢-1 燙染謢-1 燙染謢-2 燙染謢-2 第三方卡券 第三方卡券" at bounding box center [393, 222] width 504 height 32
click at [335, 218] on input "800" at bounding box center [340, 222] width 38 height 32
type input "0"
click at [338, 275] on input "800" at bounding box center [340, 267] width 38 height 32
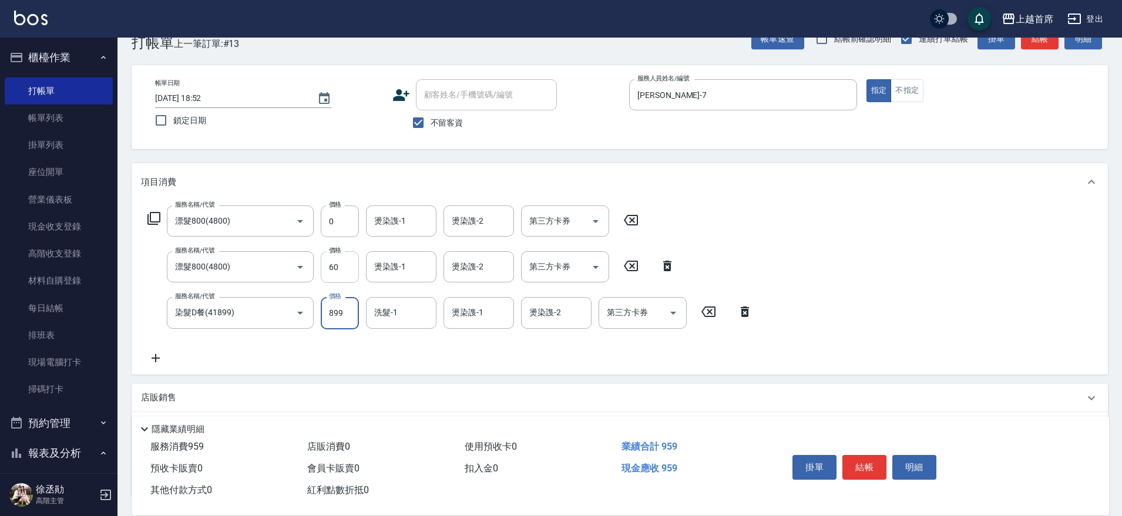
click at [345, 260] on input "60" at bounding box center [340, 267] width 38 height 32
click at [334, 277] on input "60" at bounding box center [340, 267] width 38 height 32
click at [352, 270] on input "60" at bounding box center [340, 267] width 38 height 32
type input "600"
click at [630, 321] on input "第三方卡券" at bounding box center [634, 312] width 60 height 21
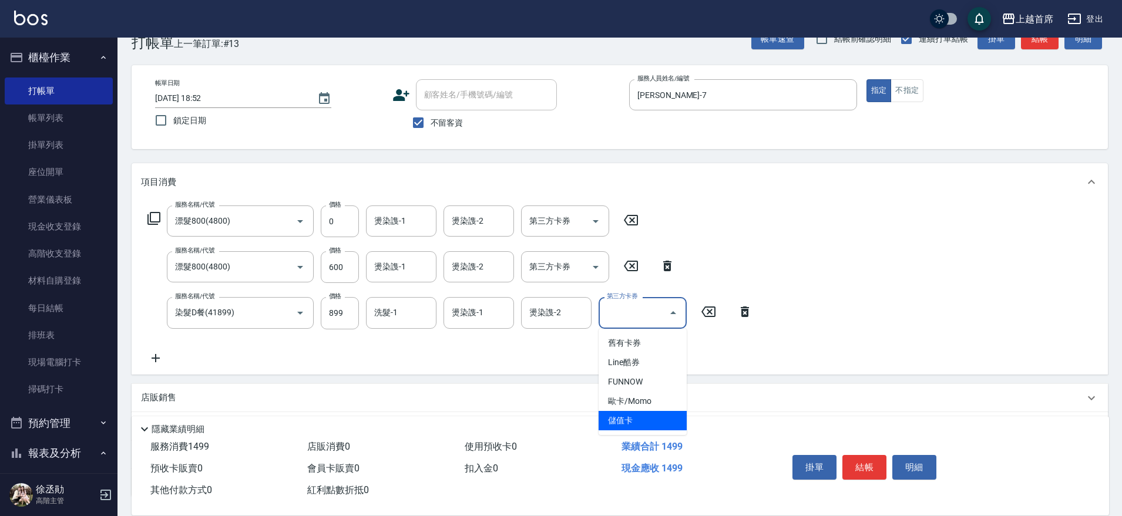
click at [658, 412] on span "儲值卡" at bounding box center [642, 420] width 88 height 19
type input "儲值卡"
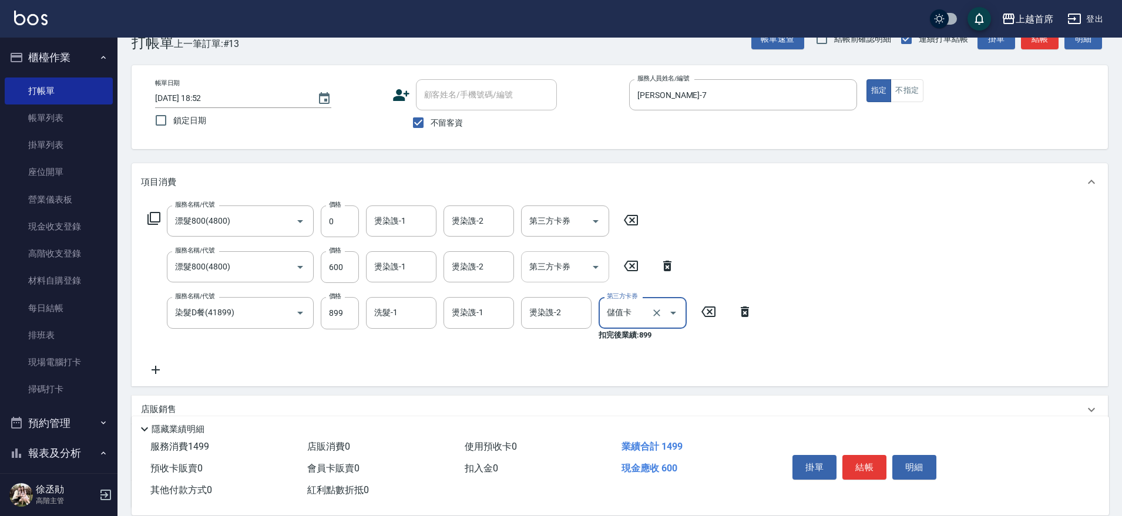
click at [546, 267] on div "第三方卡券 第三方卡券" at bounding box center [565, 266] width 88 height 31
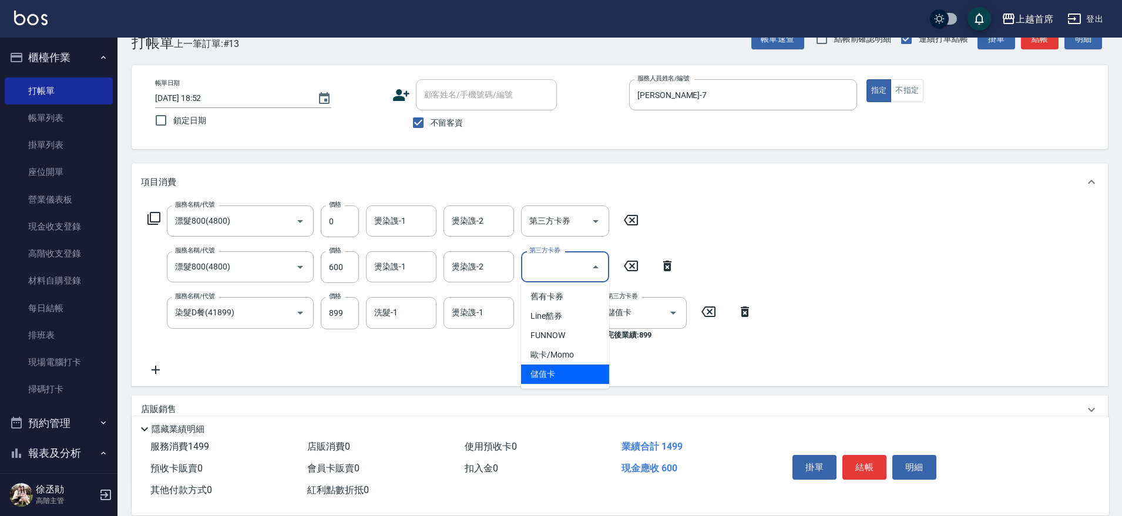
click at [554, 372] on span "儲值卡" at bounding box center [565, 374] width 88 height 19
type input "儲值卡"
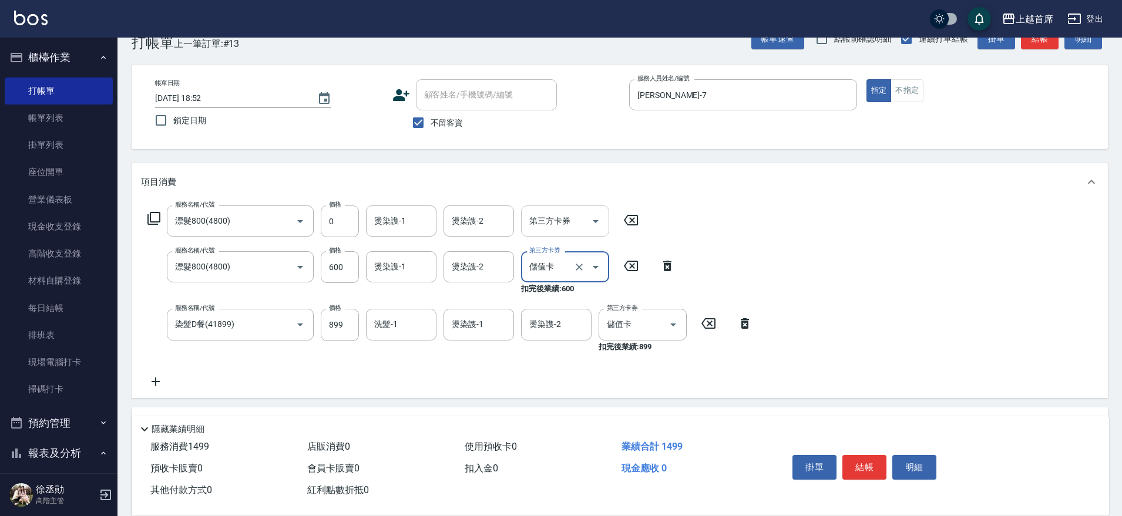
click at [552, 235] on div "第三方卡券" at bounding box center [565, 221] width 88 height 31
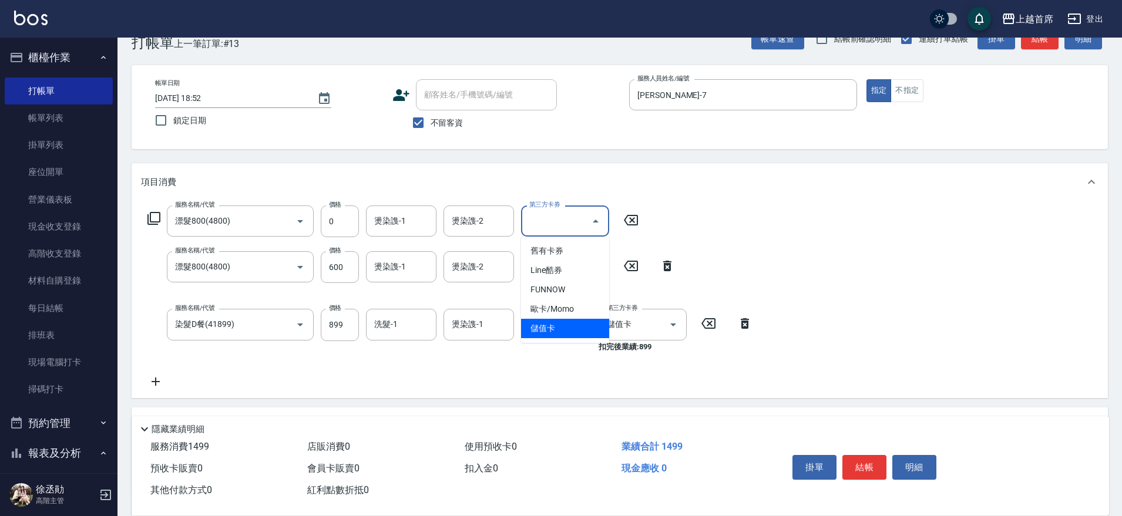
click at [580, 330] on span "儲值卡" at bounding box center [565, 328] width 88 height 19
type input "儲值卡"
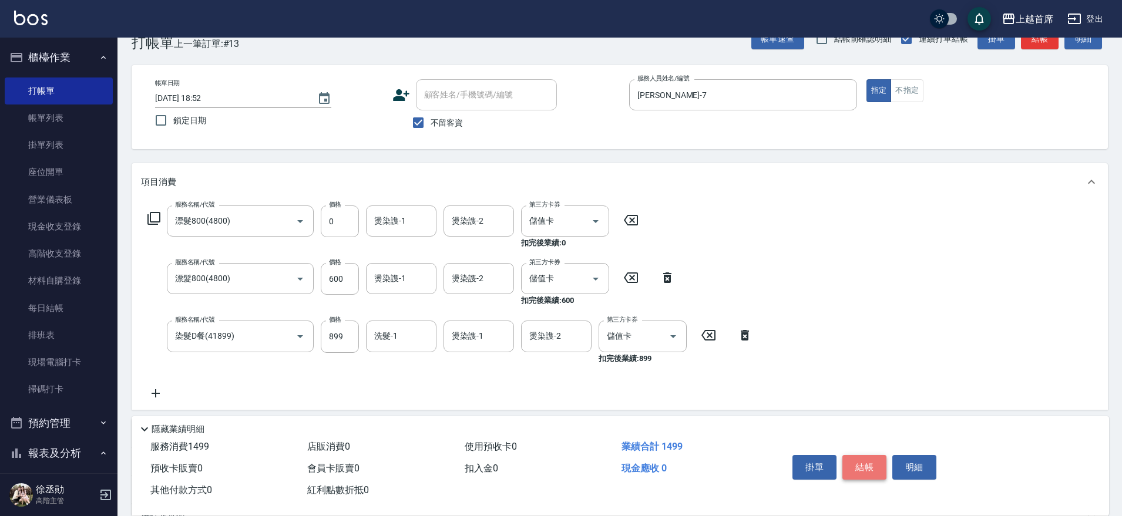
click at [851, 457] on button "結帳" at bounding box center [864, 467] width 44 height 25
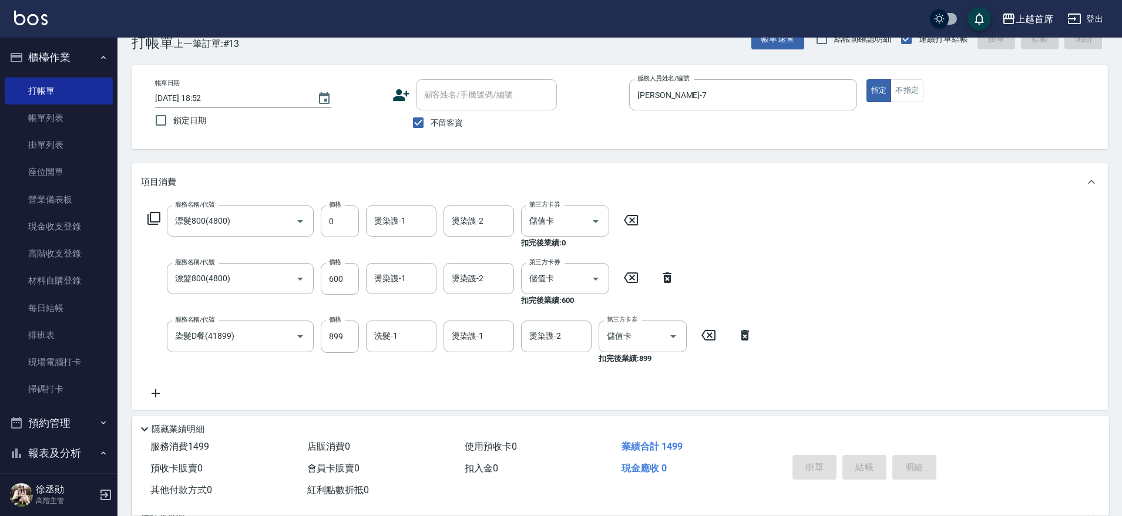
type input "[DATE] 18:53"
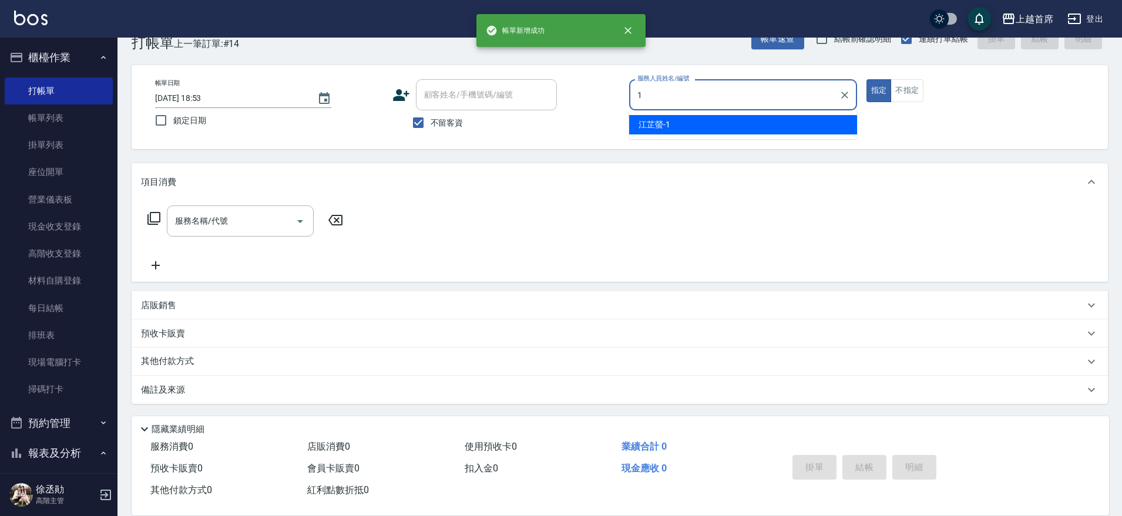
type input "[PERSON_NAME]-1"
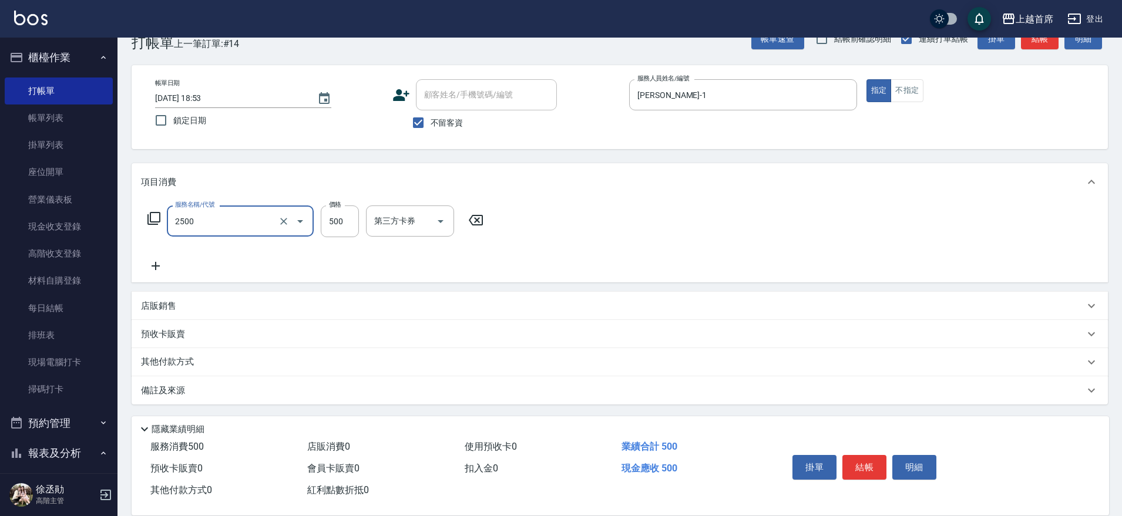
type input "海鹽洗剪500(2500)"
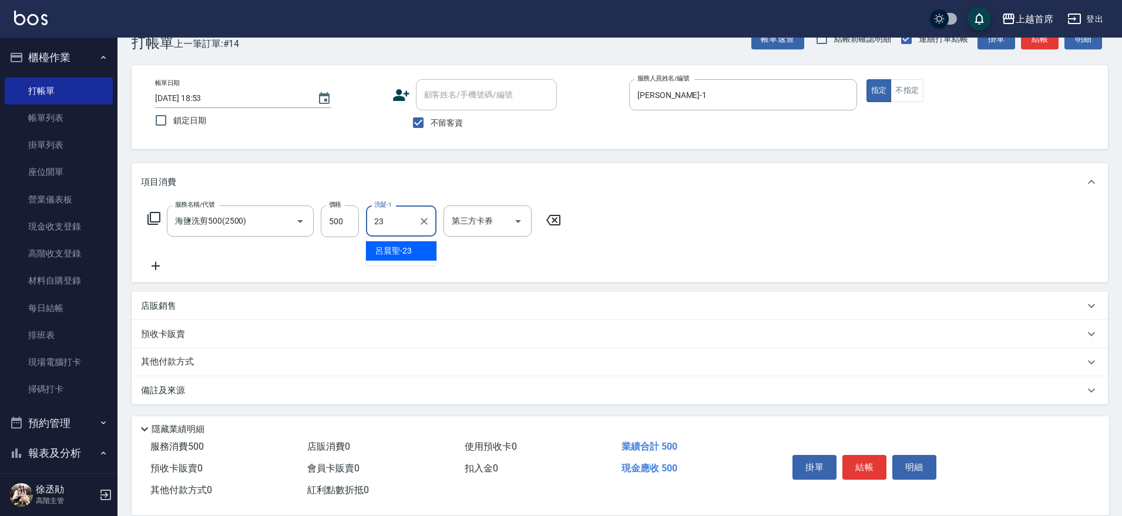
type input "[PERSON_NAME]-23"
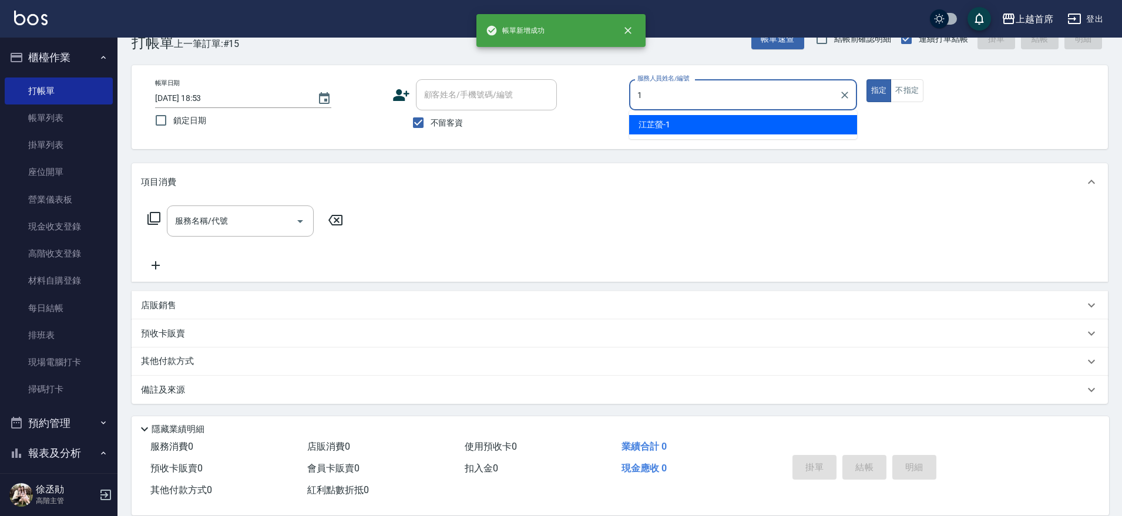
type input "[PERSON_NAME]-1"
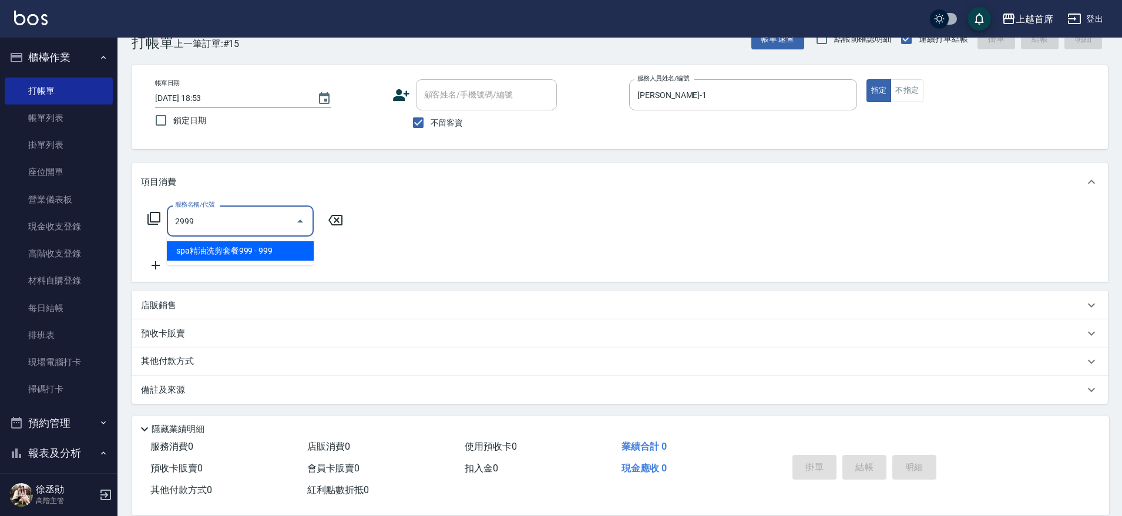
type input "spa精油洗剪套餐999(2999)"
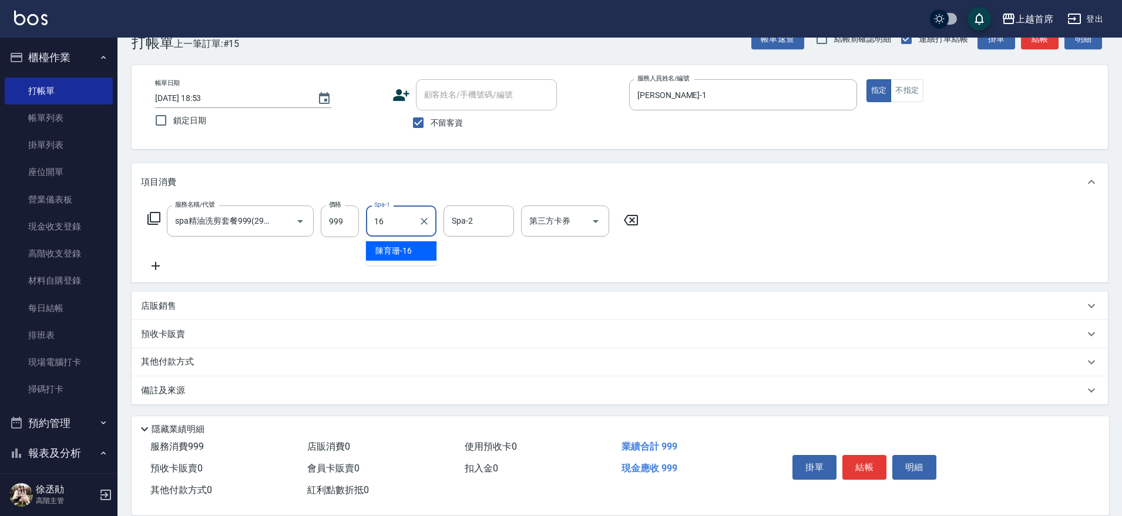
type input "[PERSON_NAME]-16"
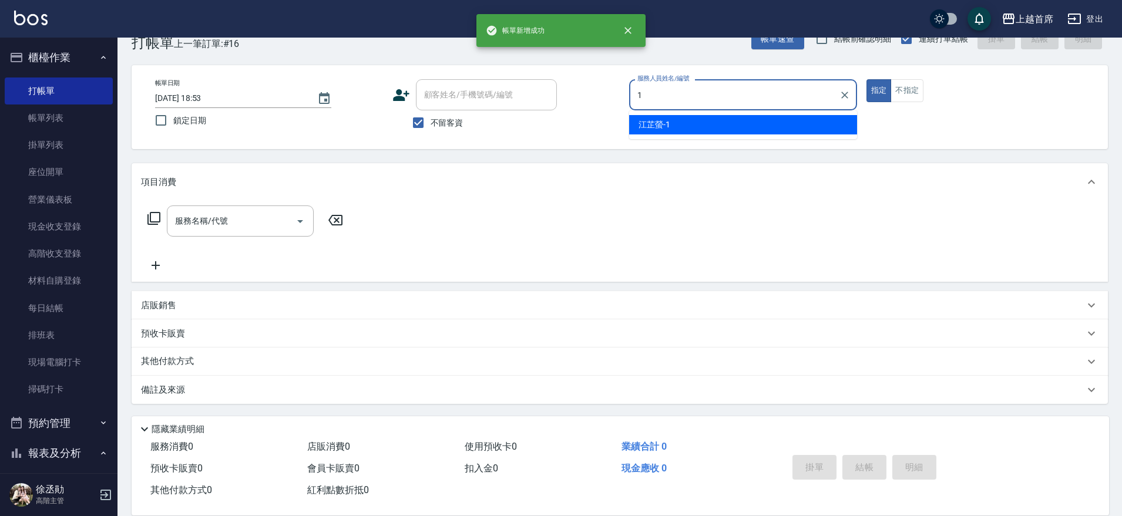
type input "[PERSON_NAME]-1"
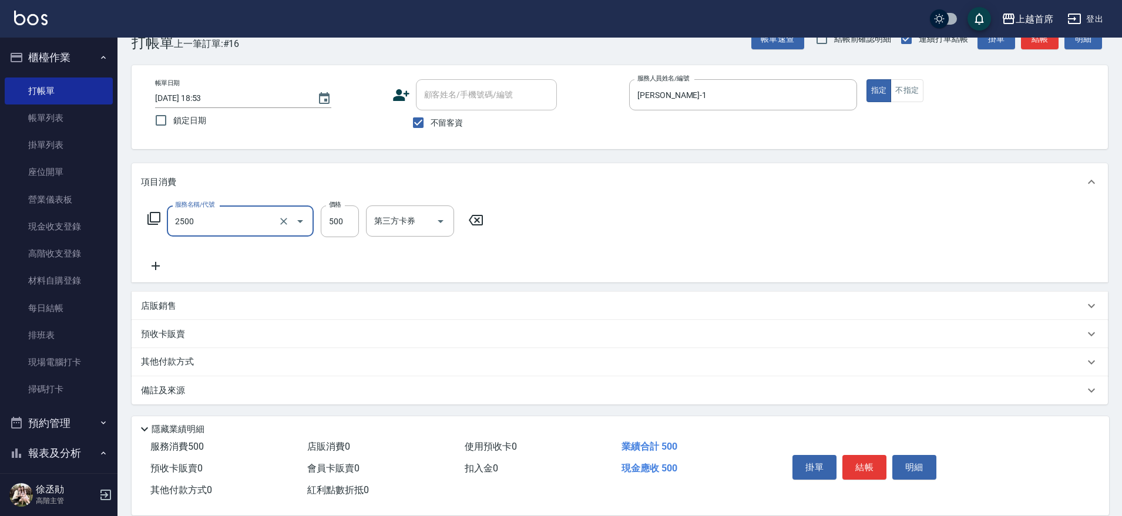
type input "海鹽洗剪500(2500)"
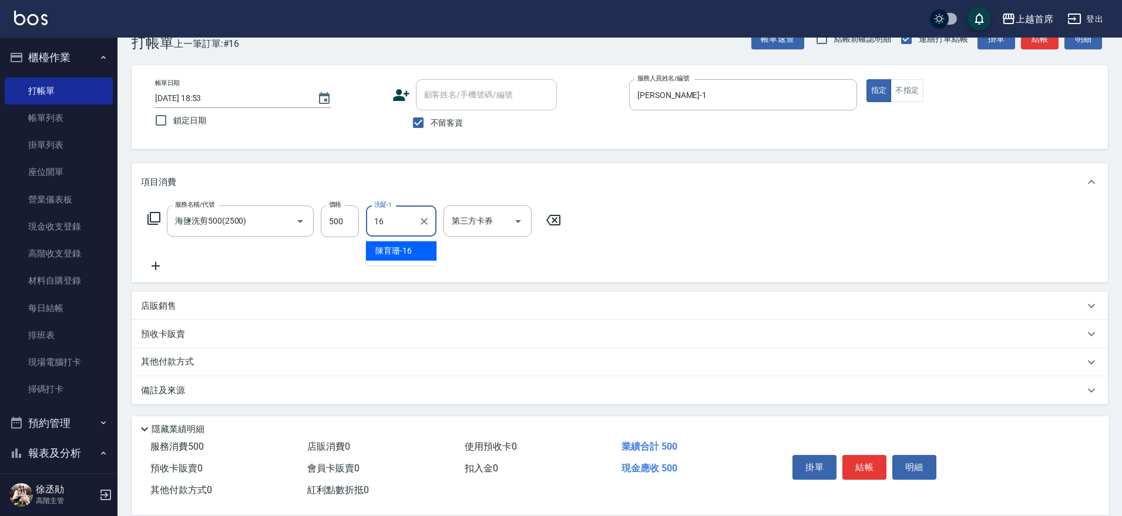
type input "[PERSON_NAME]-16"
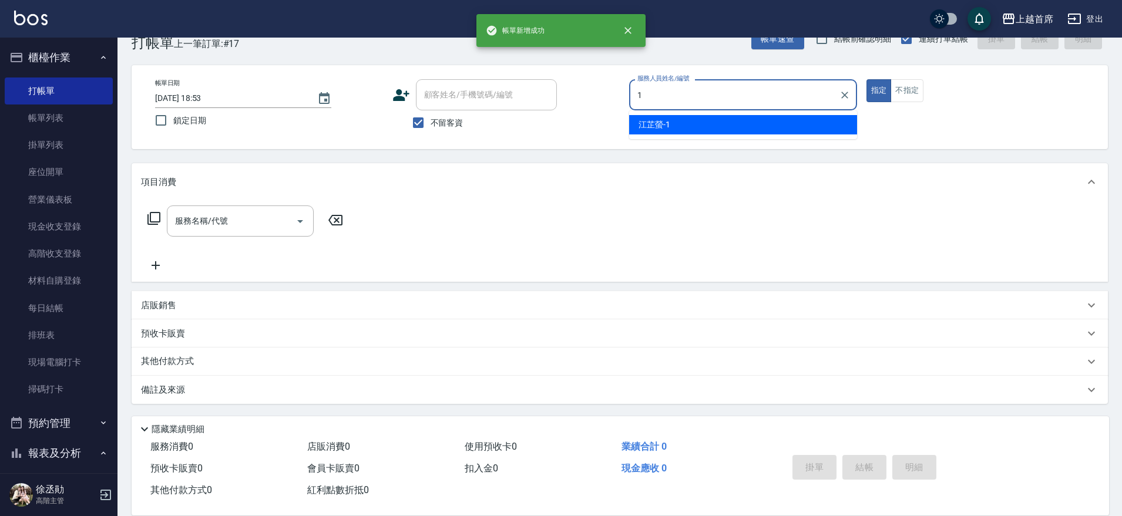
type input "[PERSON_NAME]-1"
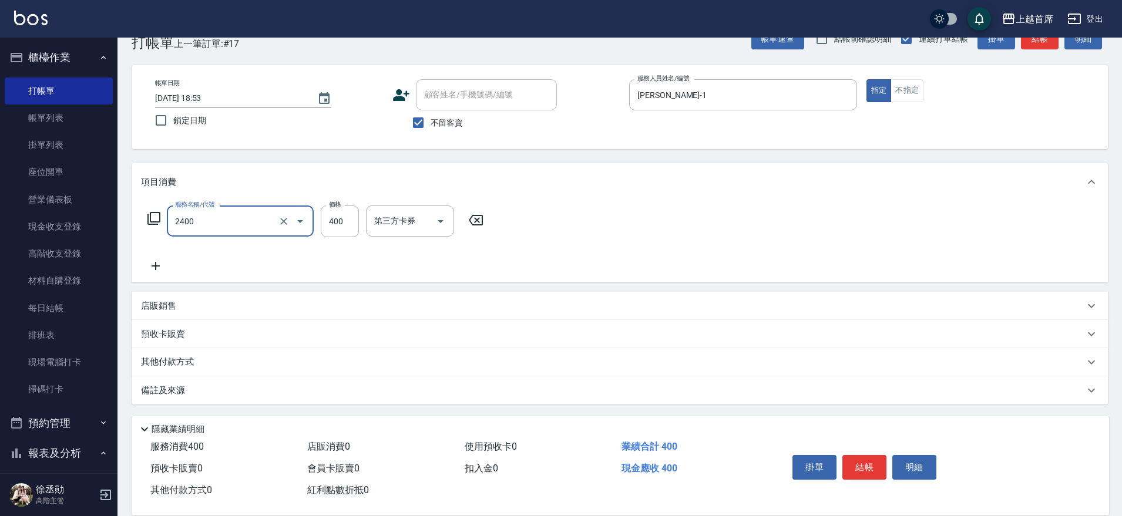
type input "指定一般洗剪400(2400)"
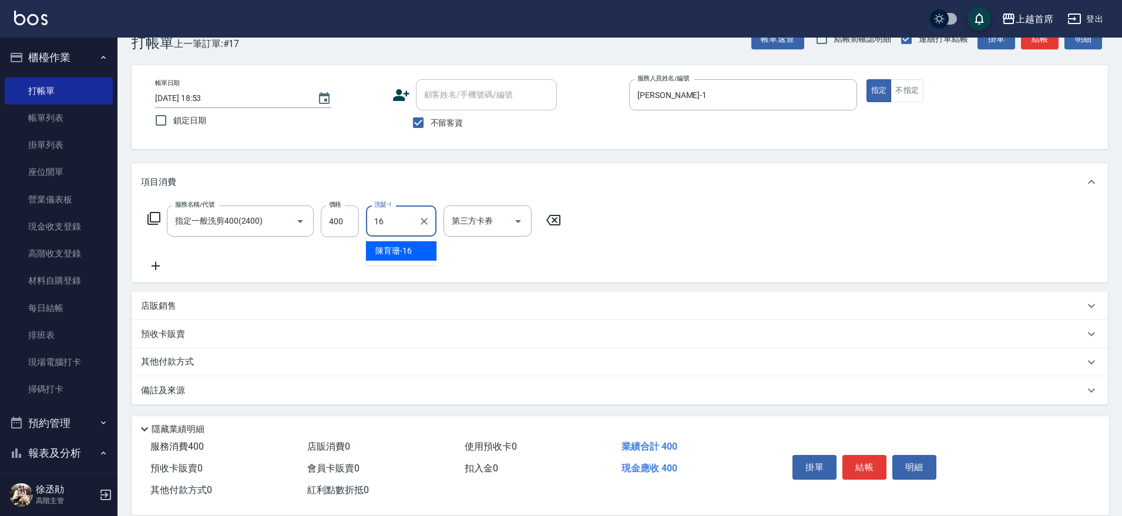
type input "[PERSON_NAME]-16"
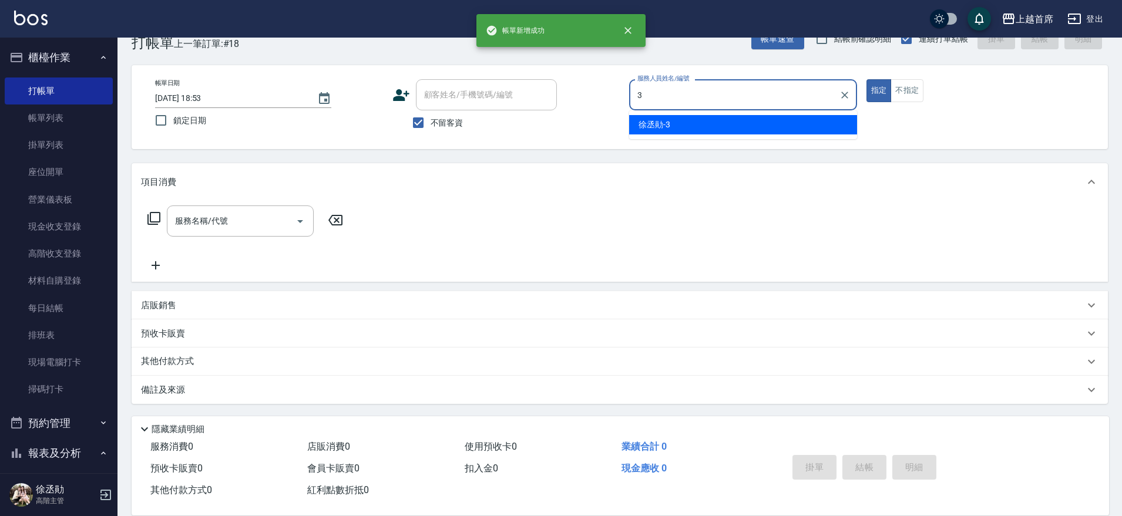
type input "[PERSON_NAME]-3"
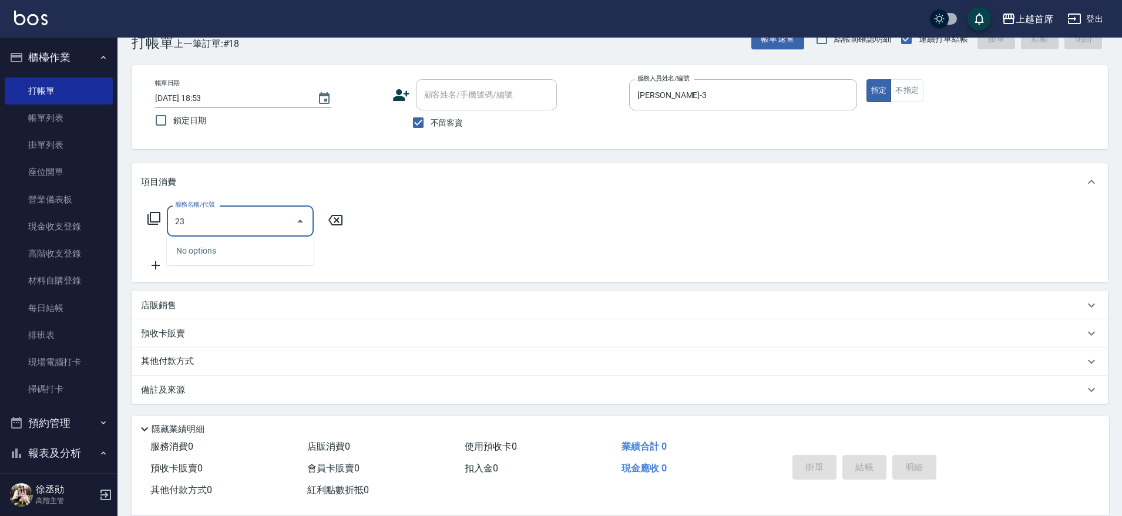
type input "2"
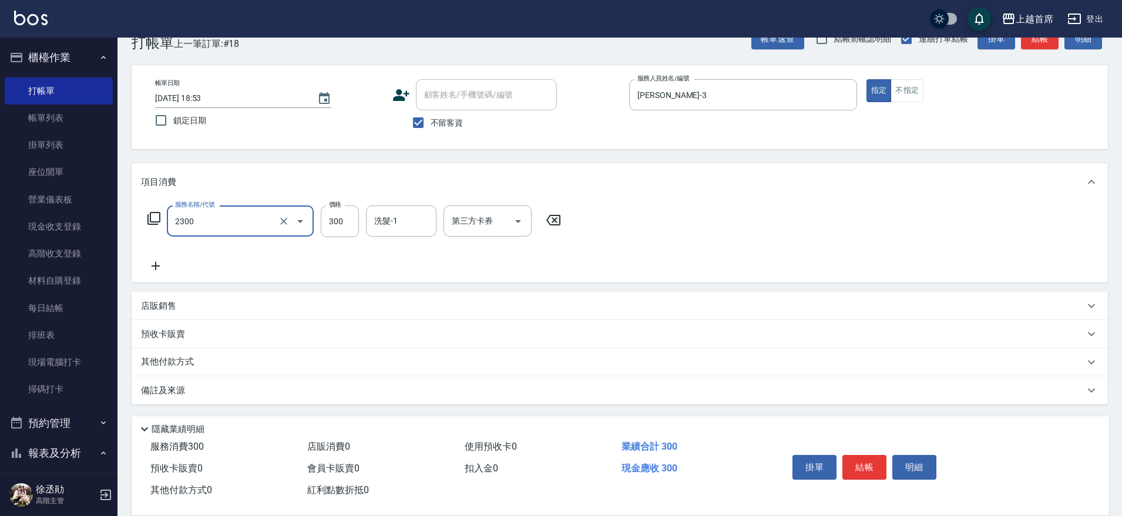
type input "單剪指定300(2300)"
type input "350"
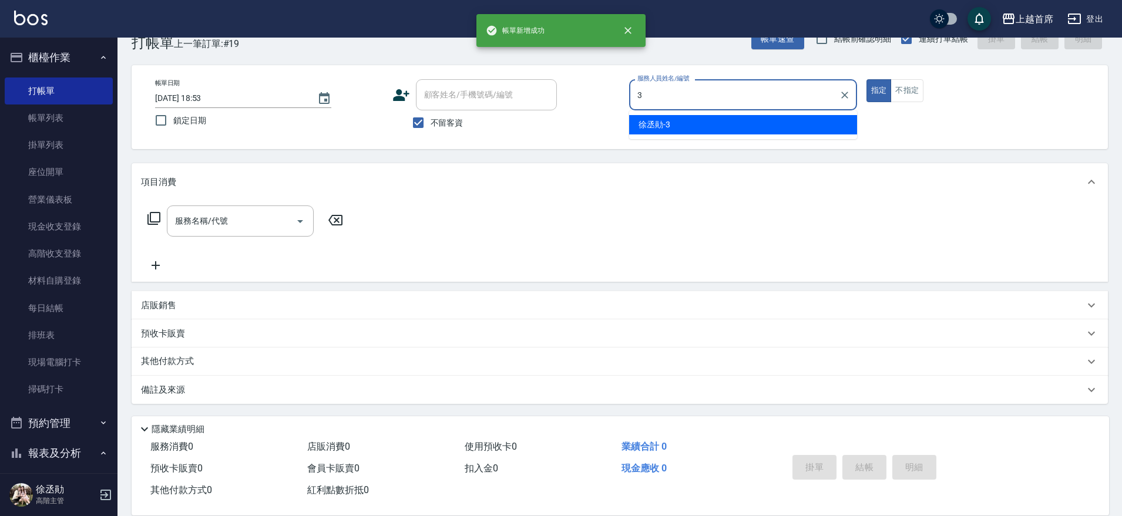
type input "[PERSON_NAME]-3"
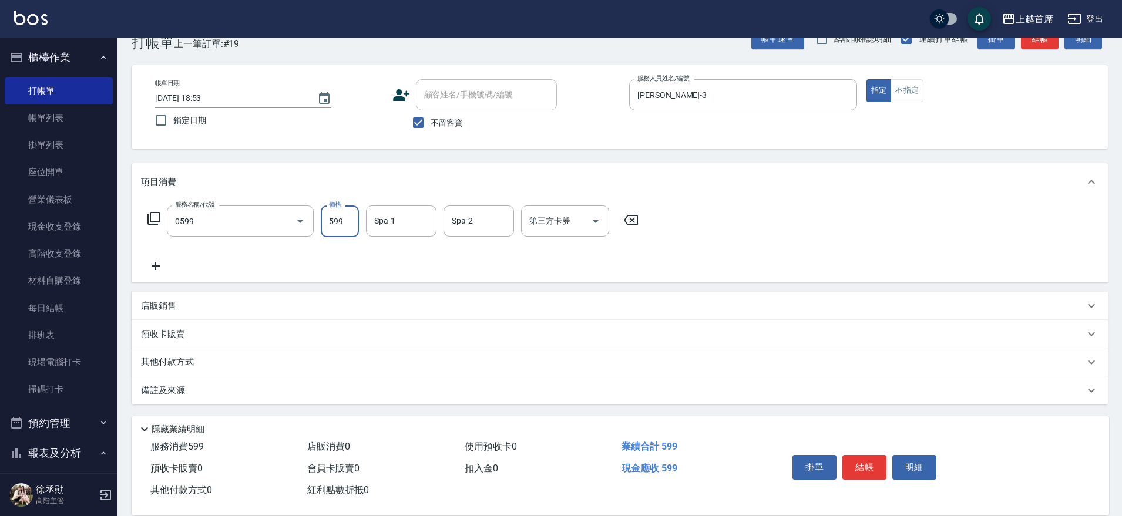
type input "[PERSON_NAME]spa(0599)"
type input "[PERSON_NAME]-77"
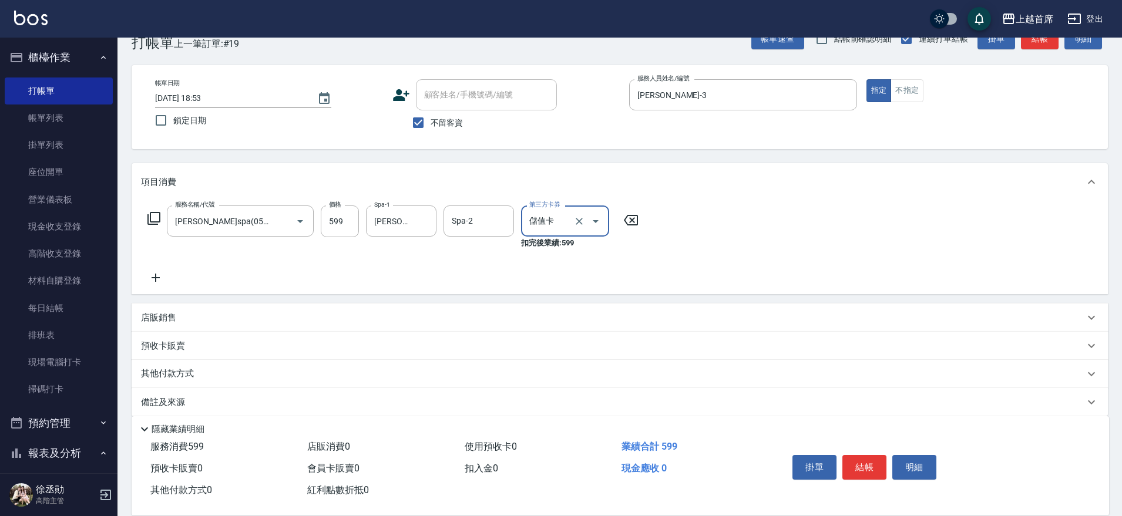
type input "儲值卡"
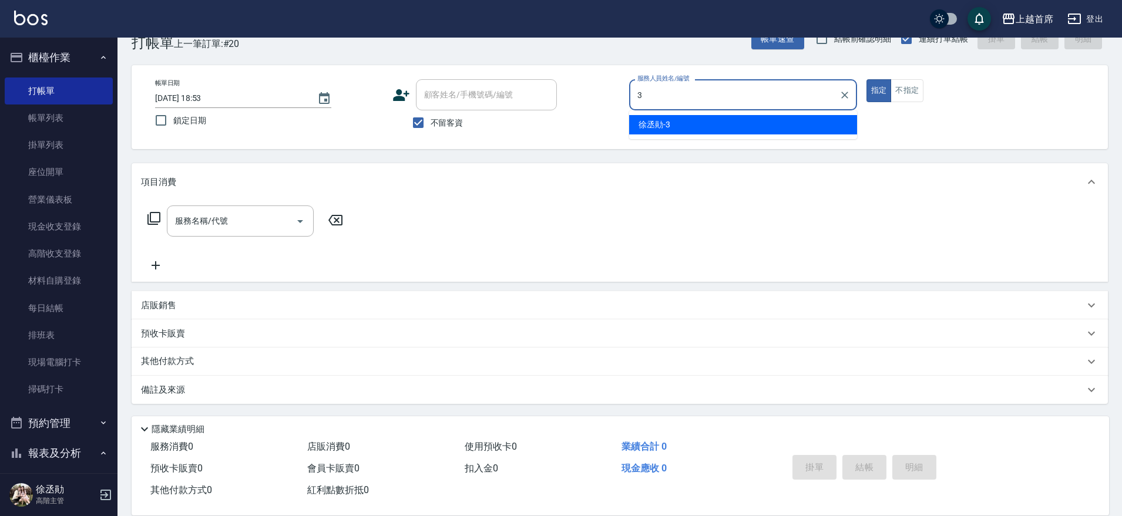
type input "[PERSON_NAME]-3"
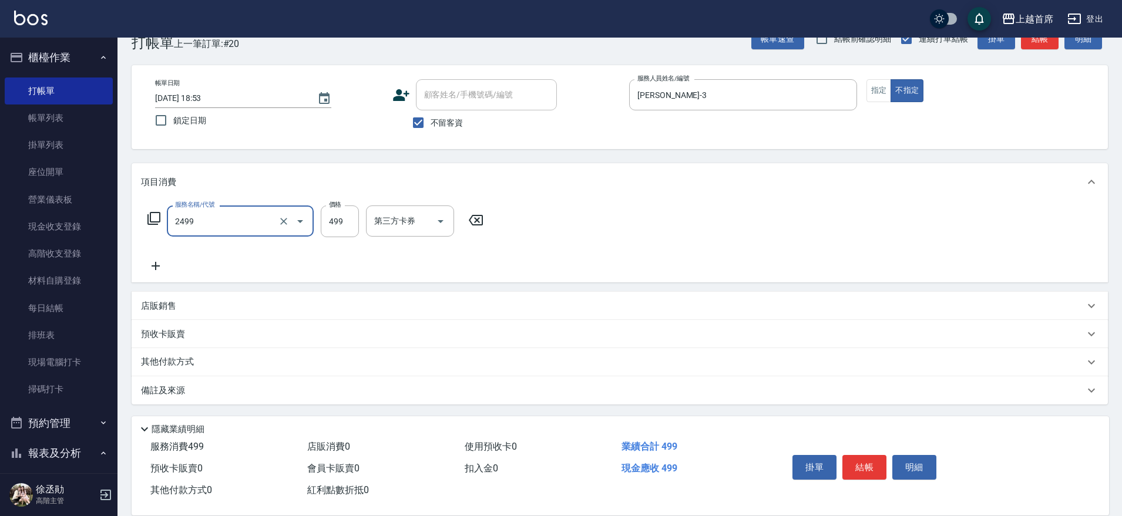
type input "499海鹽洗剪套餐(2499)"
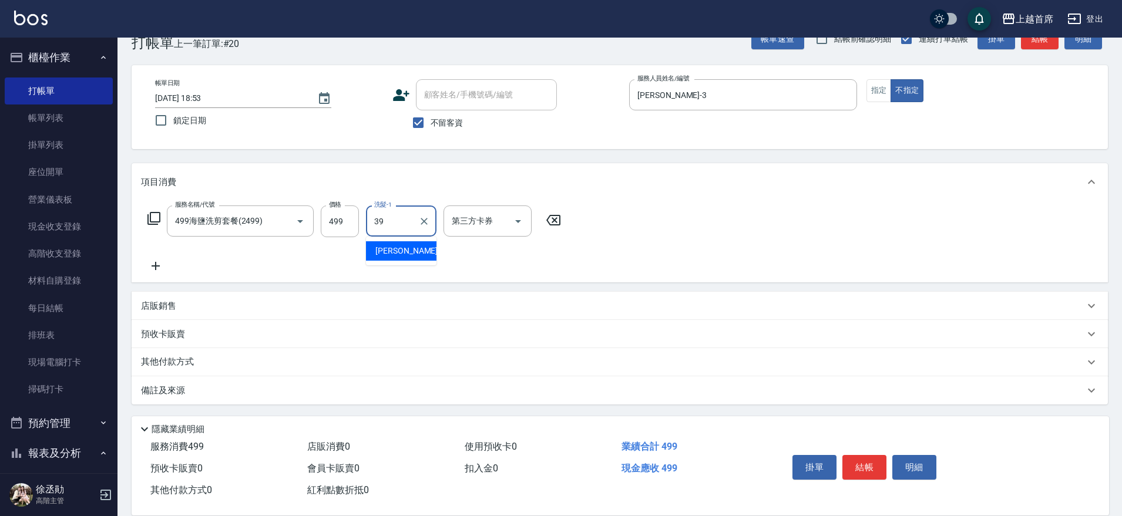
type input "[PERSON_NAME]-39"
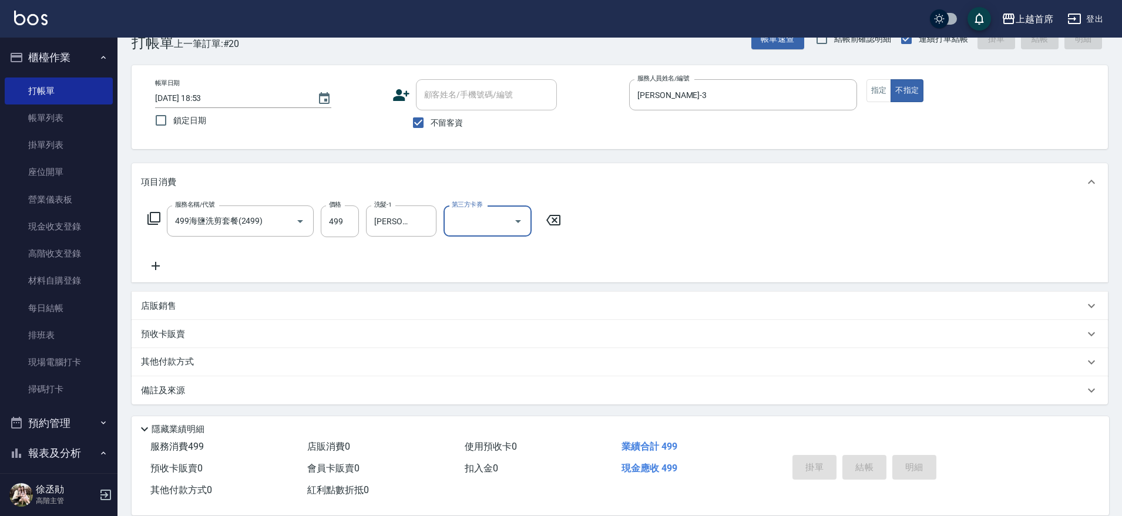
type input "[DATE] 18:54"
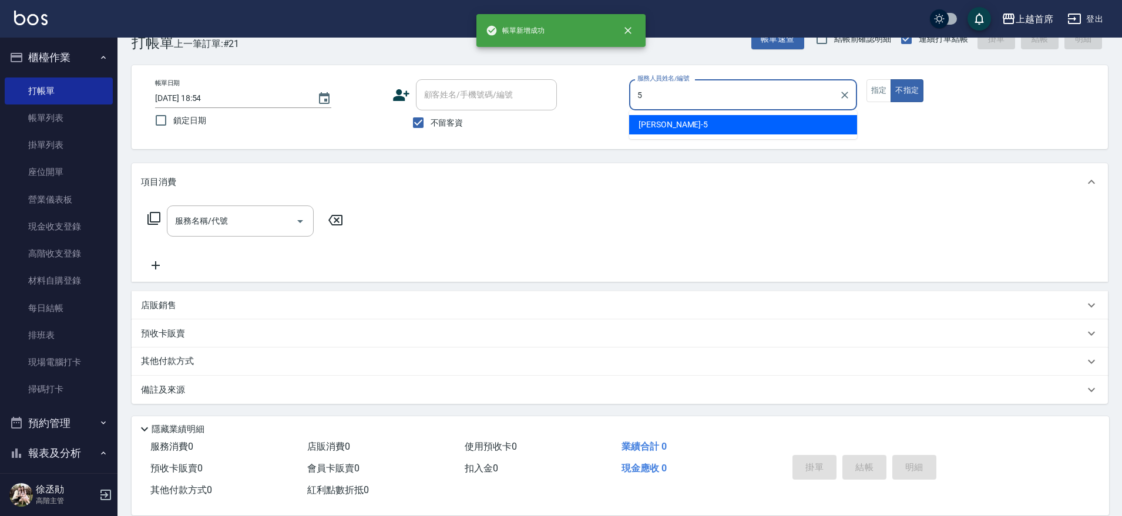
type input "[PERSON_NAME]-5"
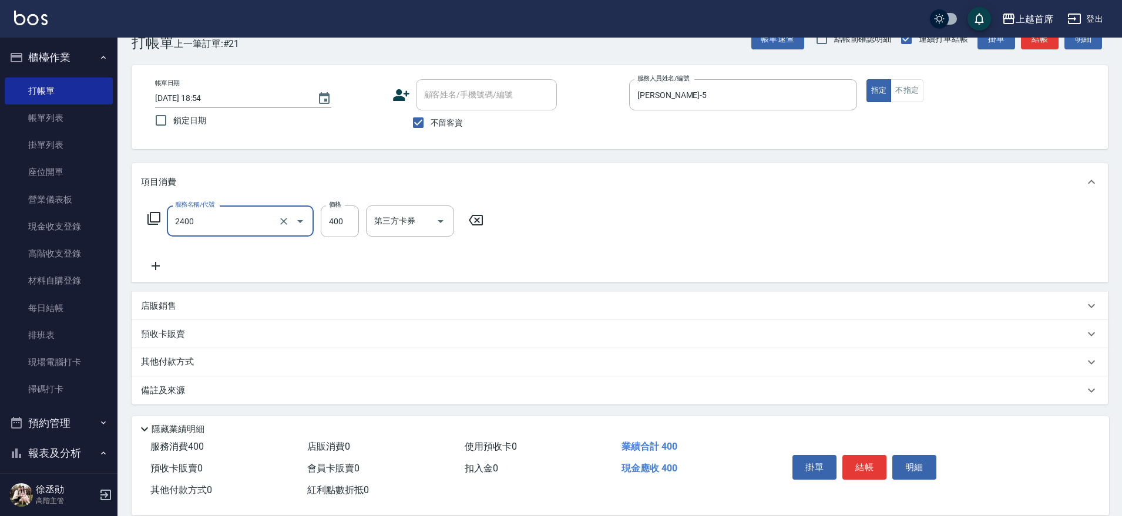
type input "指定一般洗剪400(2400)"
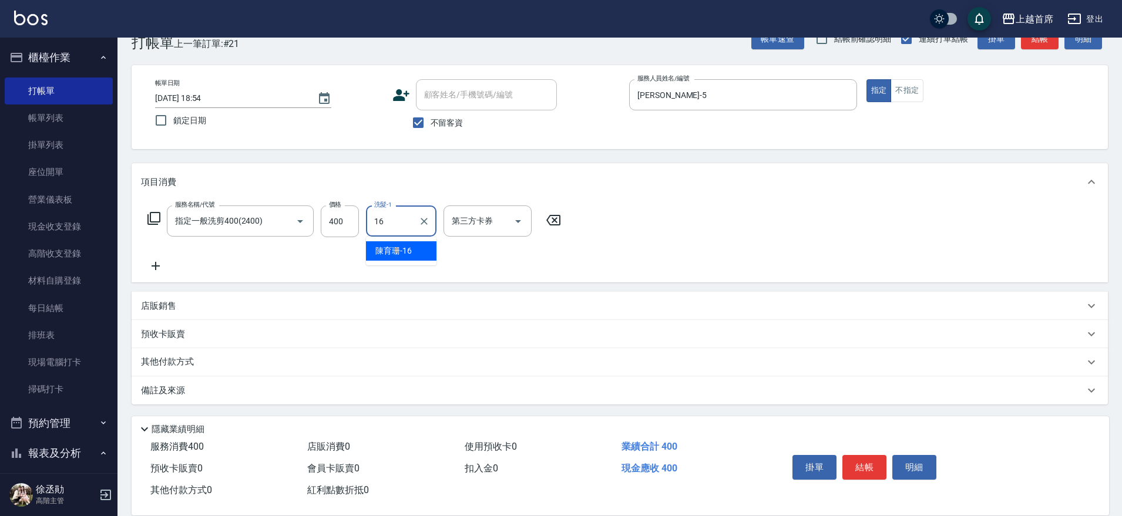
type input "[PERSON_NAME]-16"
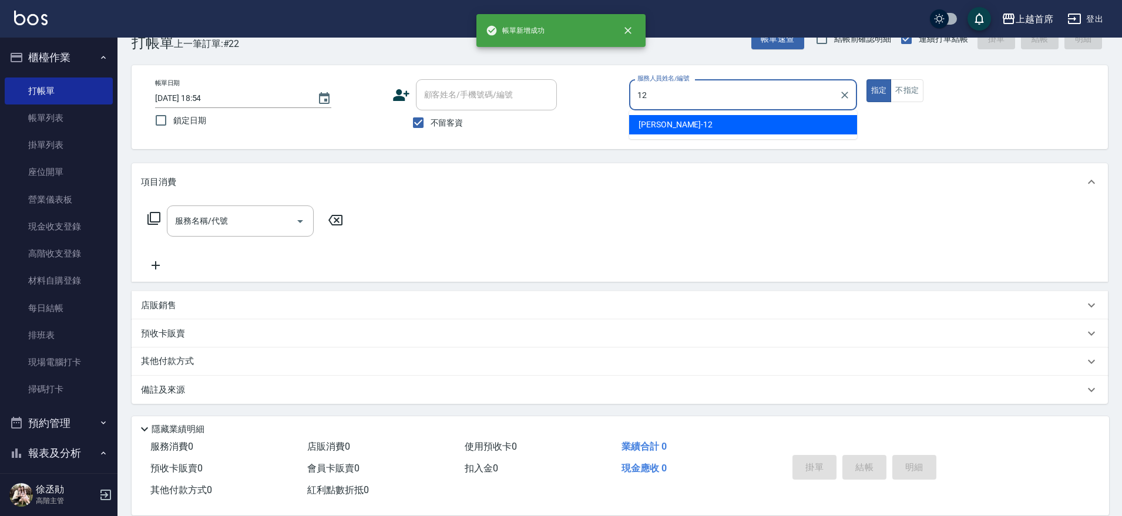
type input "[PERSON_NAME]-12"
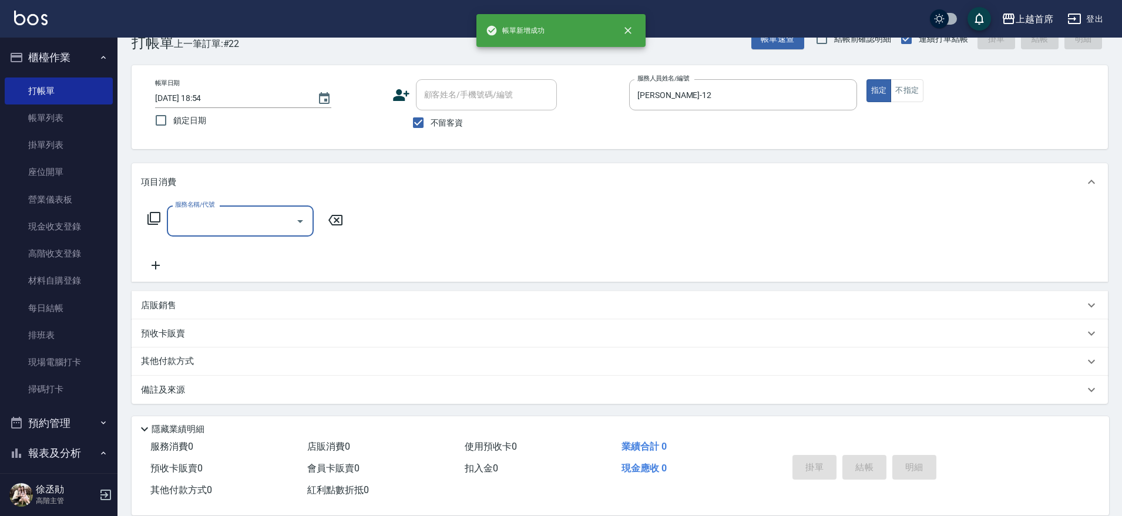
type input "2"
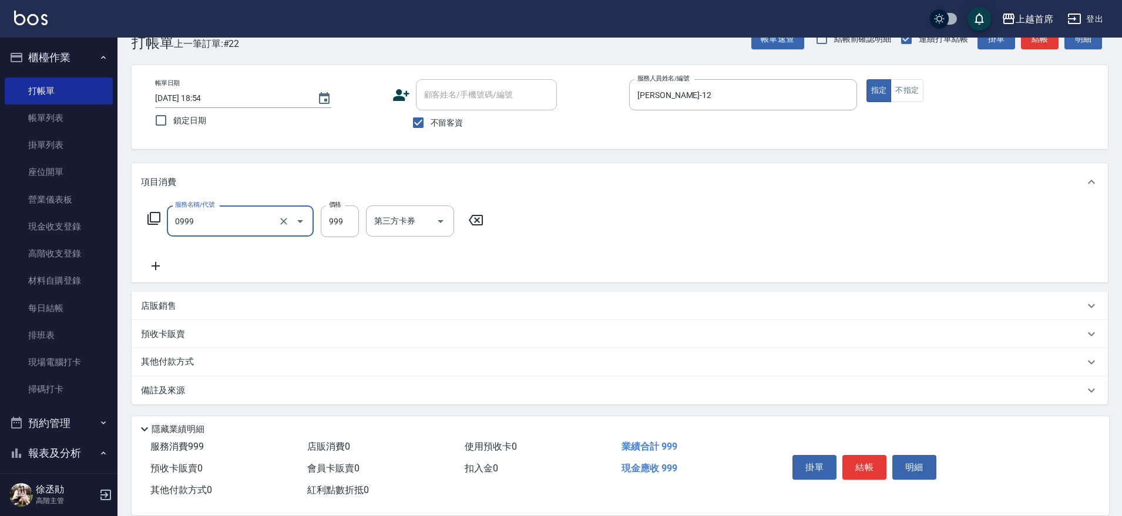
type input "REVIVRE(0999)"
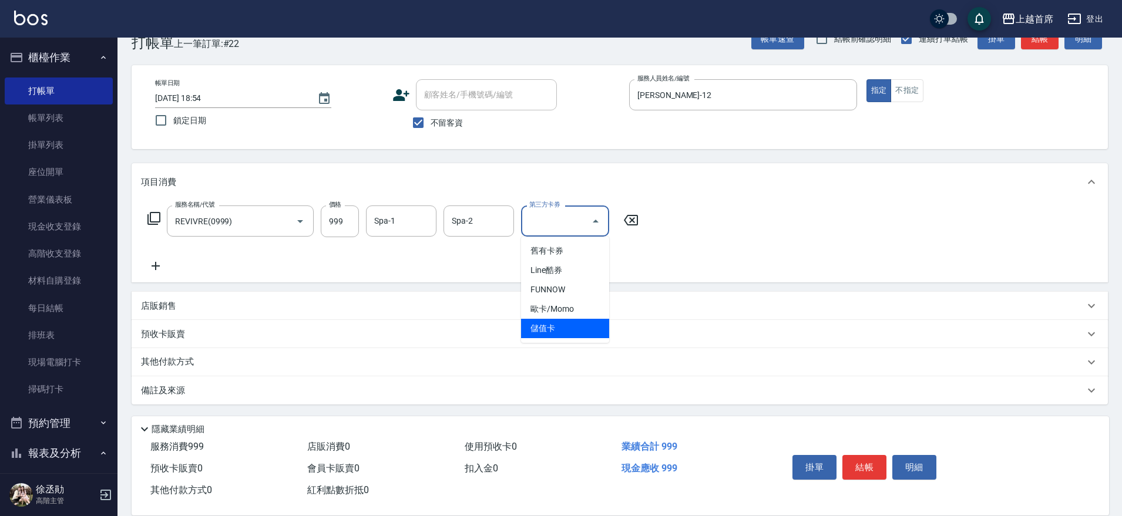
type input "儲值卡"
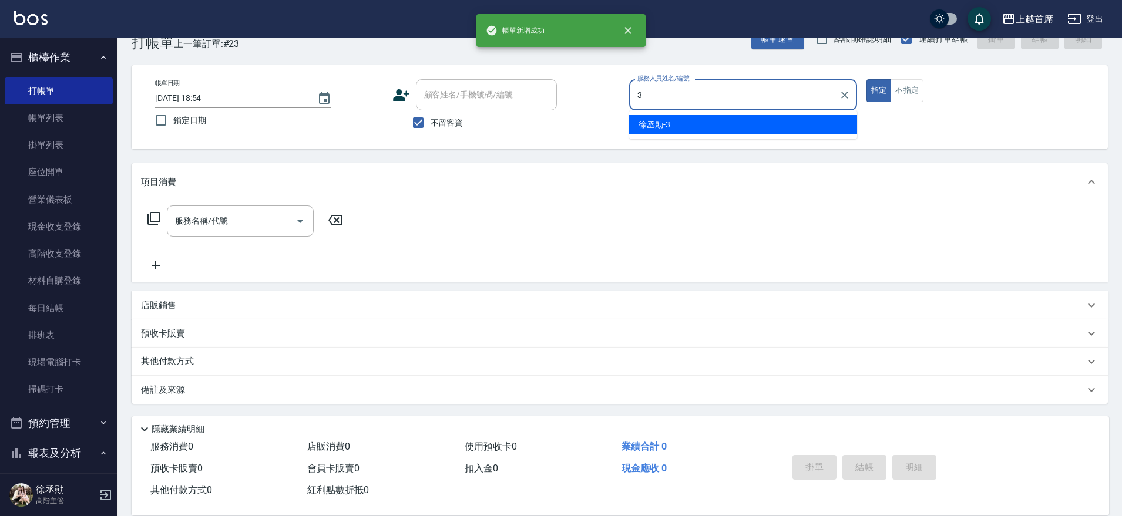
type input "[PERSON_NAME]-3"
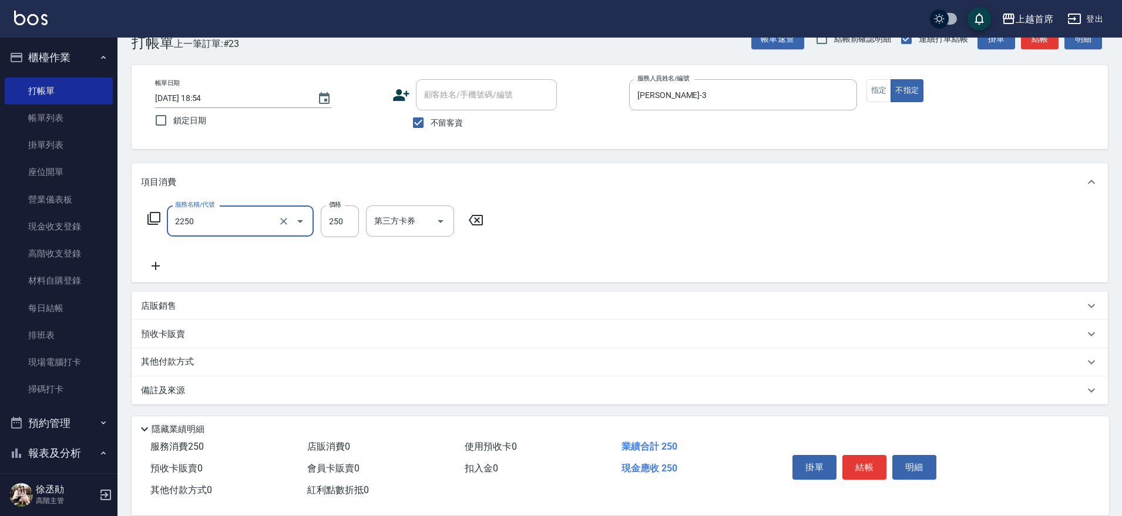
type input "單剪不指定250(2250)"
